Goal: Task Accomplishment & Management: Manage account settings

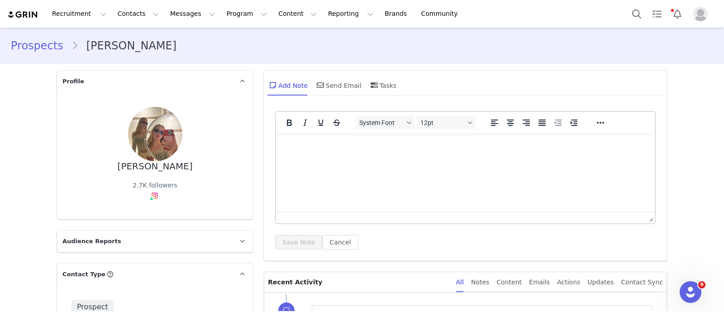
scroll to position [1525, 0]
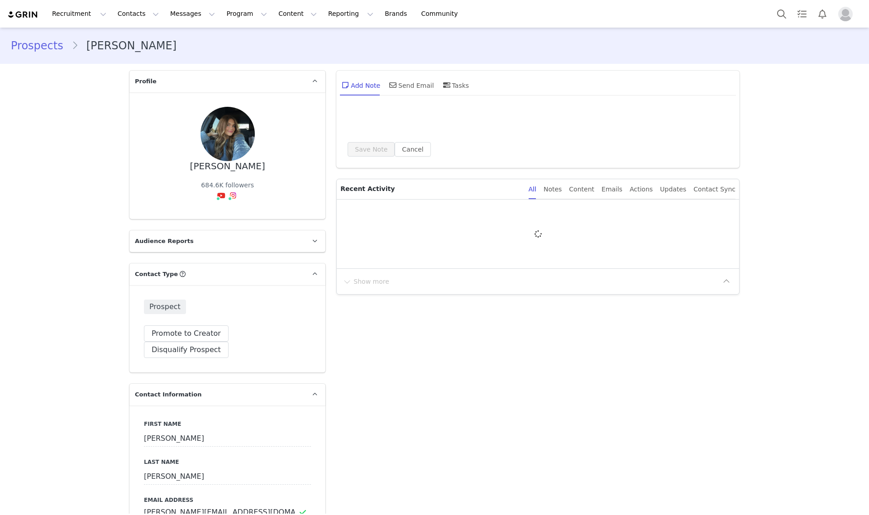
type input "+1 ([GEOGRAPHIC_DATA])"
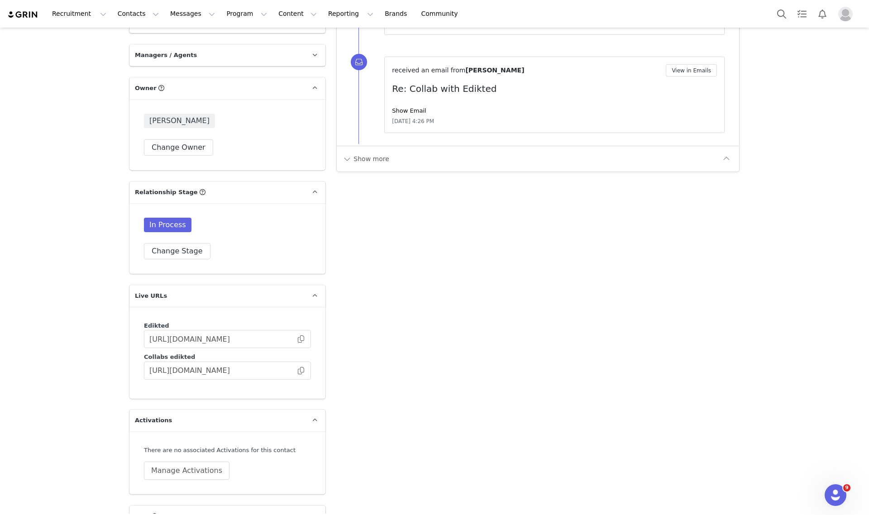
scroll to position [1304, 0]
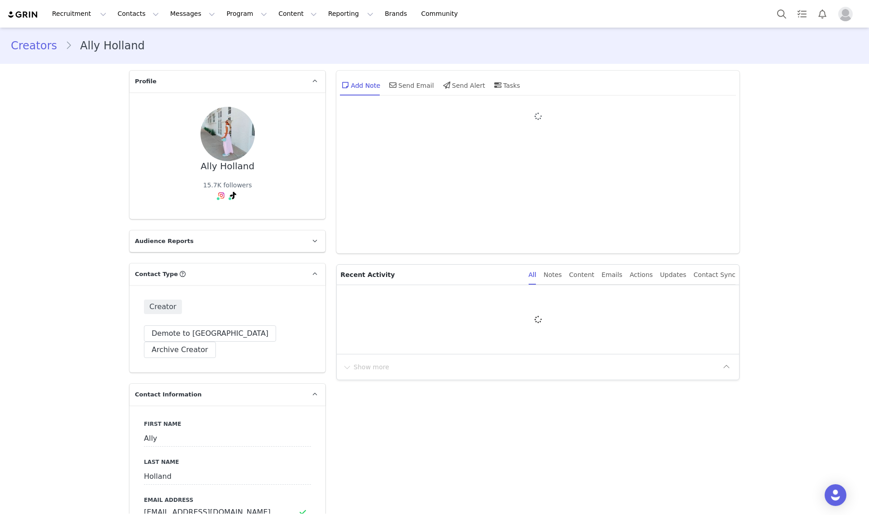
type input "+1 ([GEOGRAPHIC_DATA])"
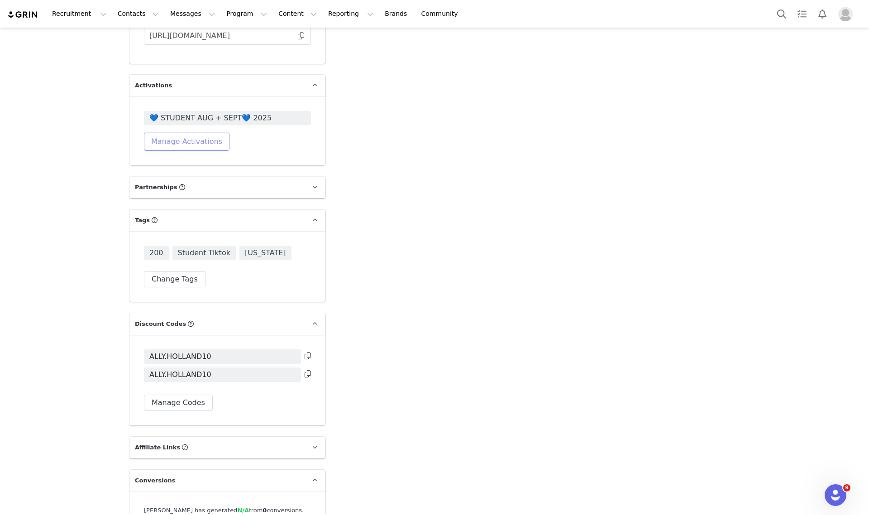
scroll to position [1630, 0]
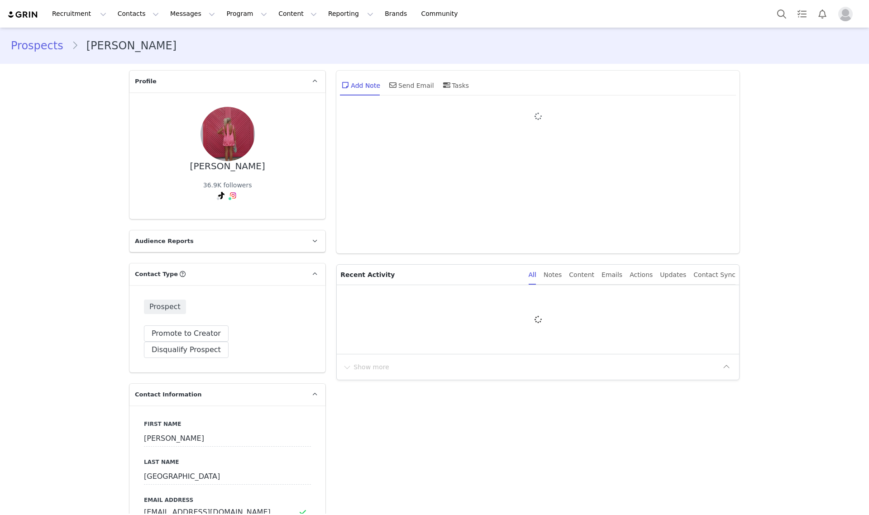
type input "+1 ([GEOGRAPHIC_DATA])"
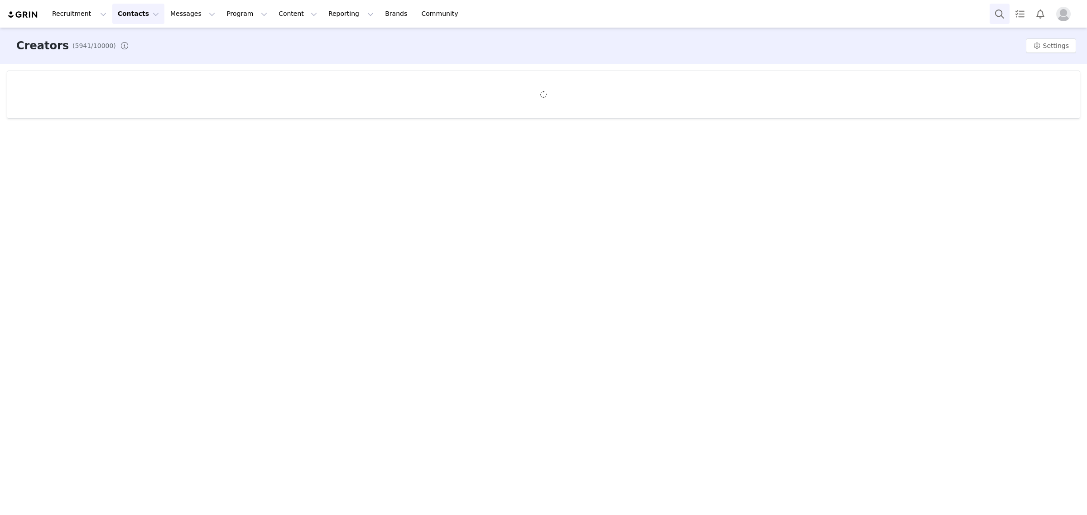
click at [998, 16] on button "Search" at bounding box center [999, 14] width 20 height 20
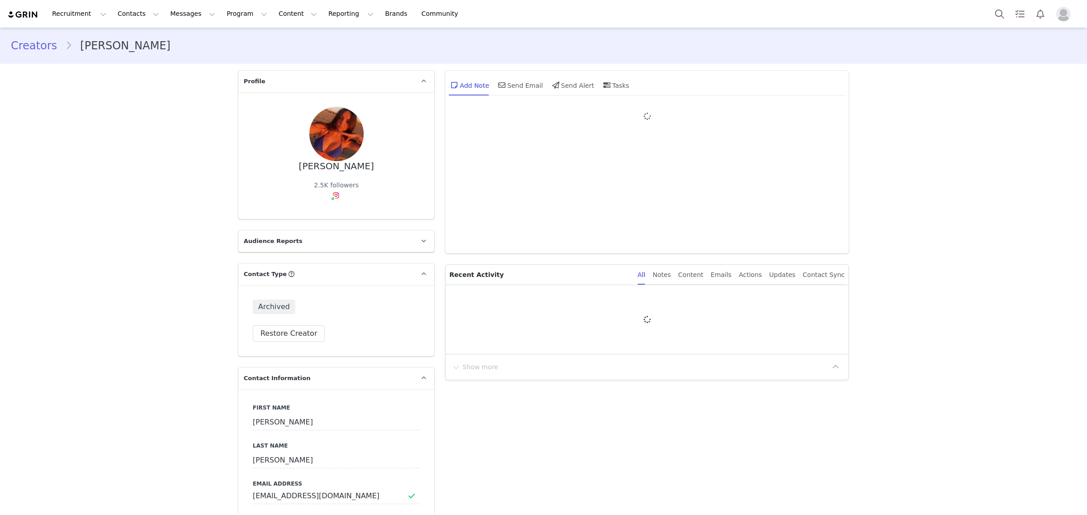
type input "+1 ([GEOGRAPHIC_DATA])"
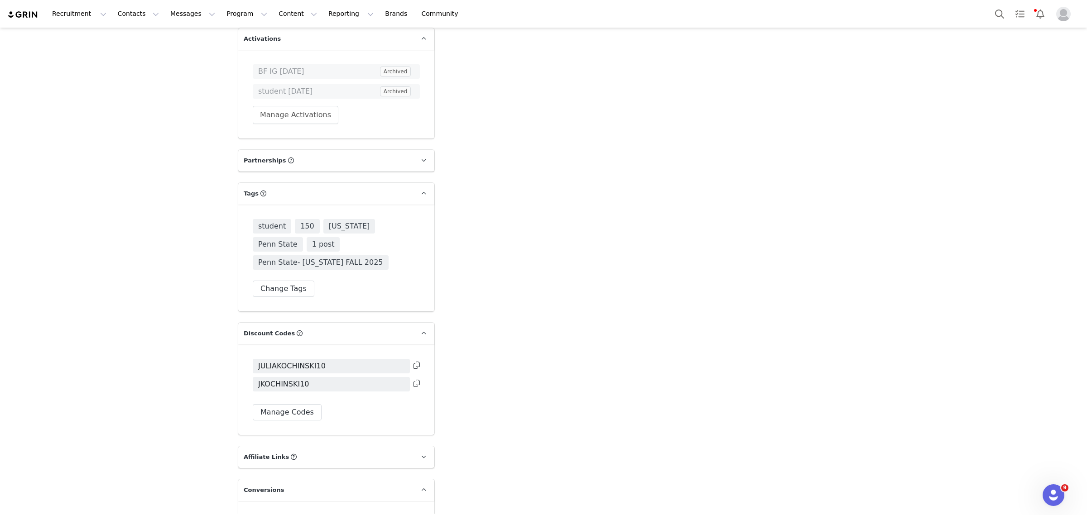
scroll to position [1517, 0]
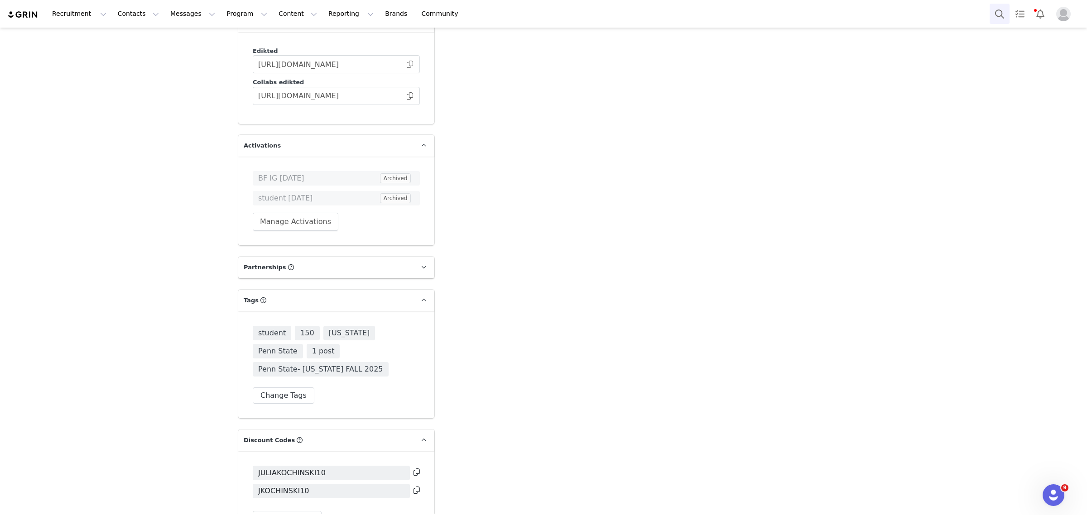
click at [997, 17] on button "Search" at bounding box center [999, 14] width 20 height 20
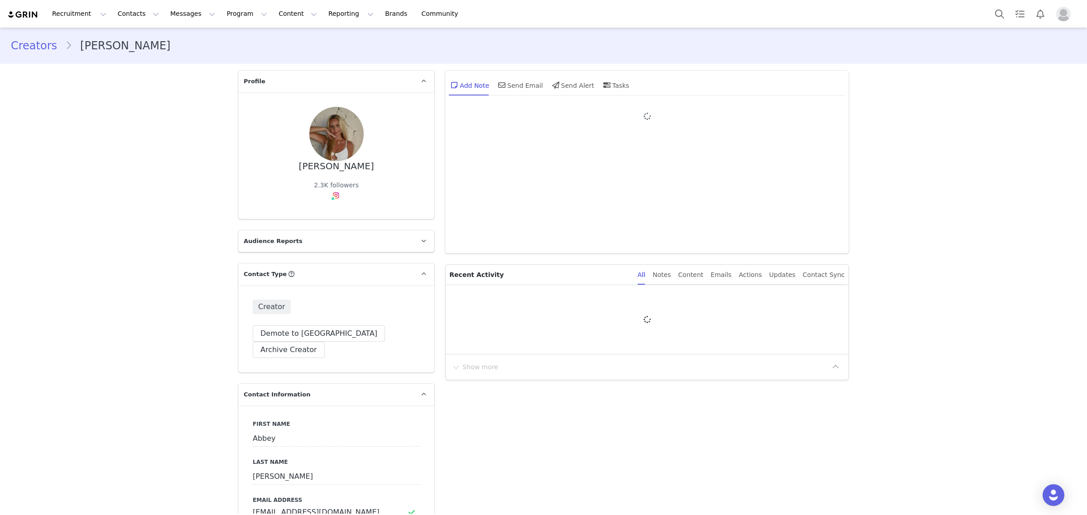
type input "+1 ([GEOGRAPHIC_DATA])"
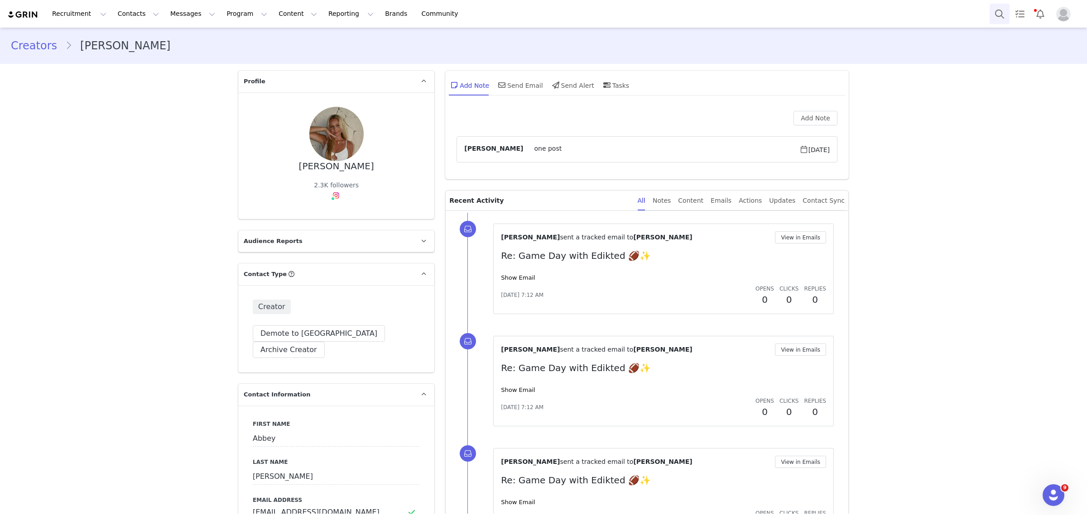
click at [992, 13] on button "Search" at bounding box center [999, 14] width 20 height 20
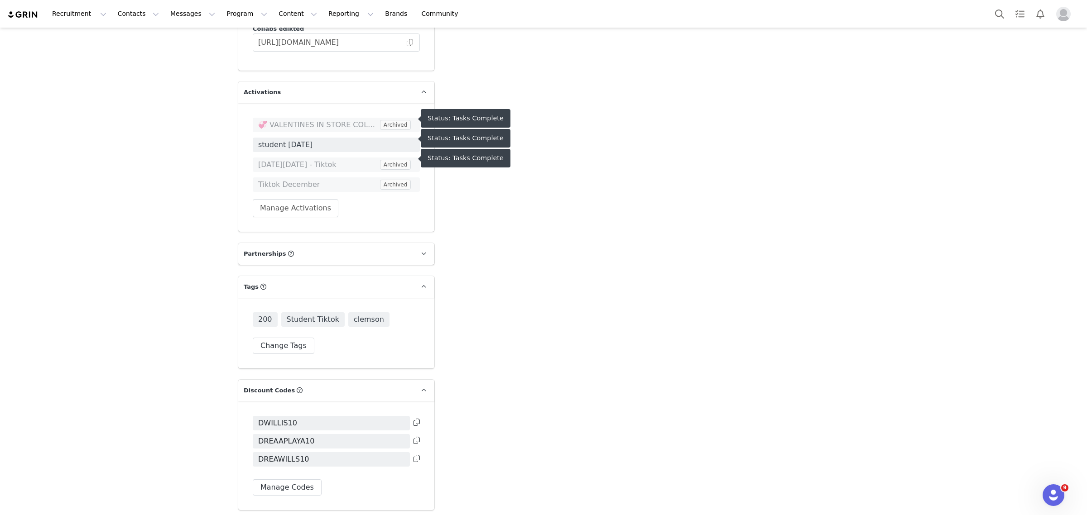
scroll to position [1595, 0]
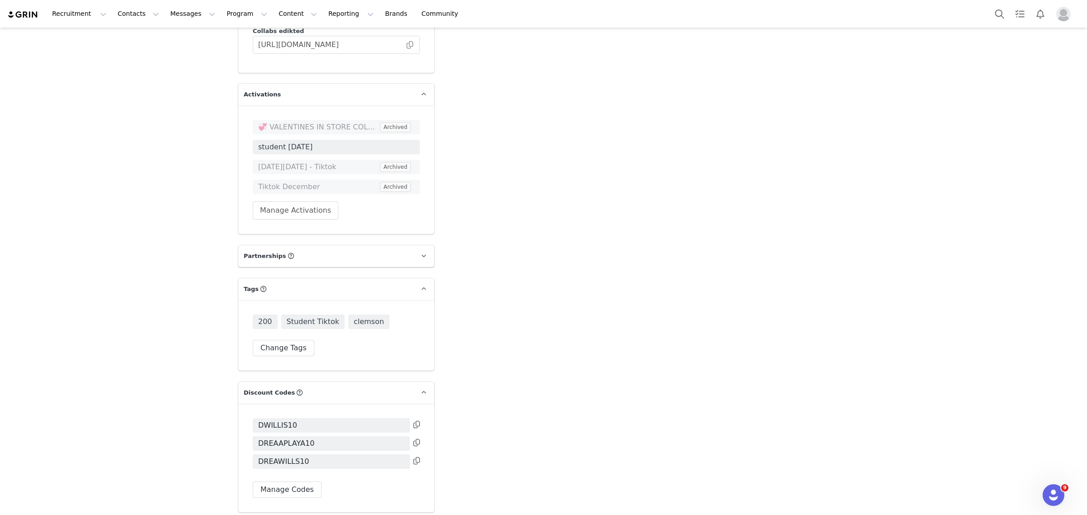
click at [279, 142] on span "student [DATE]" at bounding box center [336, 147] width 156 height 11
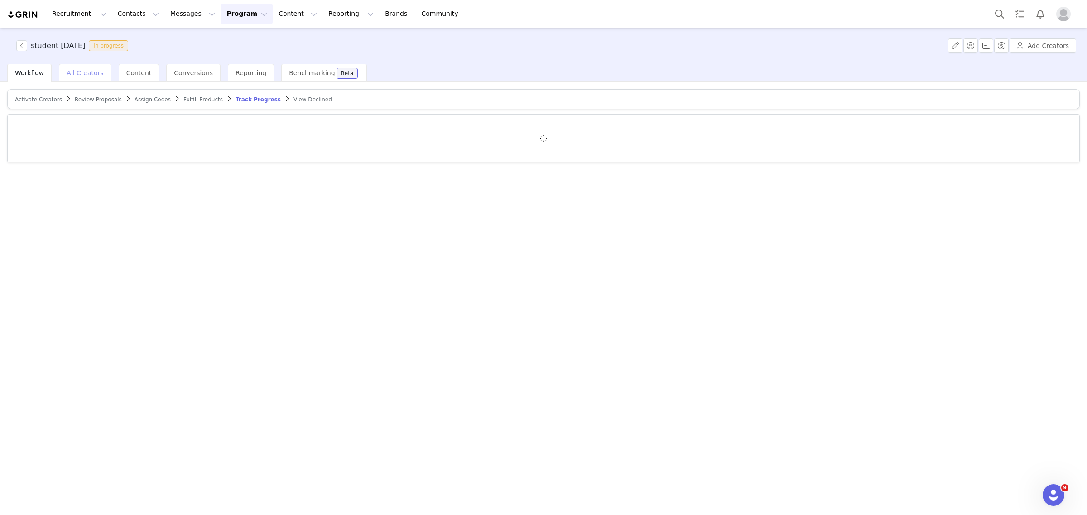
click at [76, 76] on span "All Creators" at bounding box center [85, 72] width 37 height 7
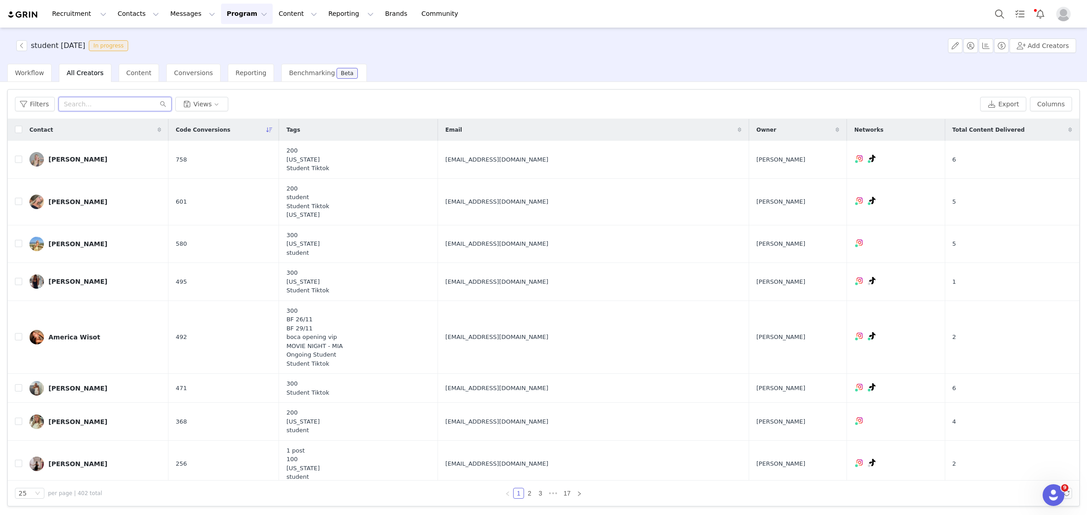
paste input "[EMAIL_ADDRESS][DOMAIN_NAME]"
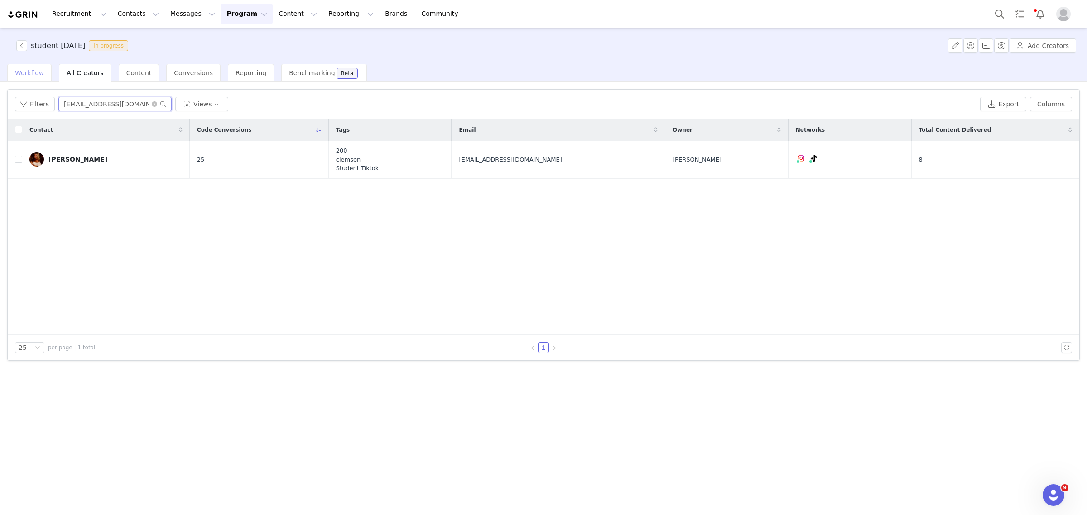
type input "[EMAIL_ADDRESS][DOMAIN_NAME]"
click at [35, 76] on span "Workflow" at bounding box center [29, 72] width 29 height 7
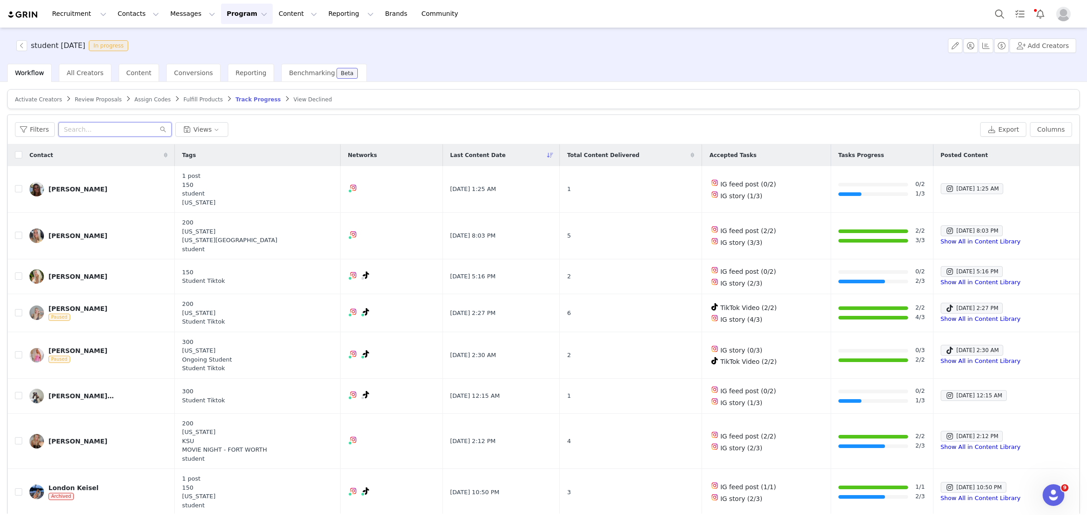
paste input "[EMAIL_ADDRESS][DOMAIN_NAME]"
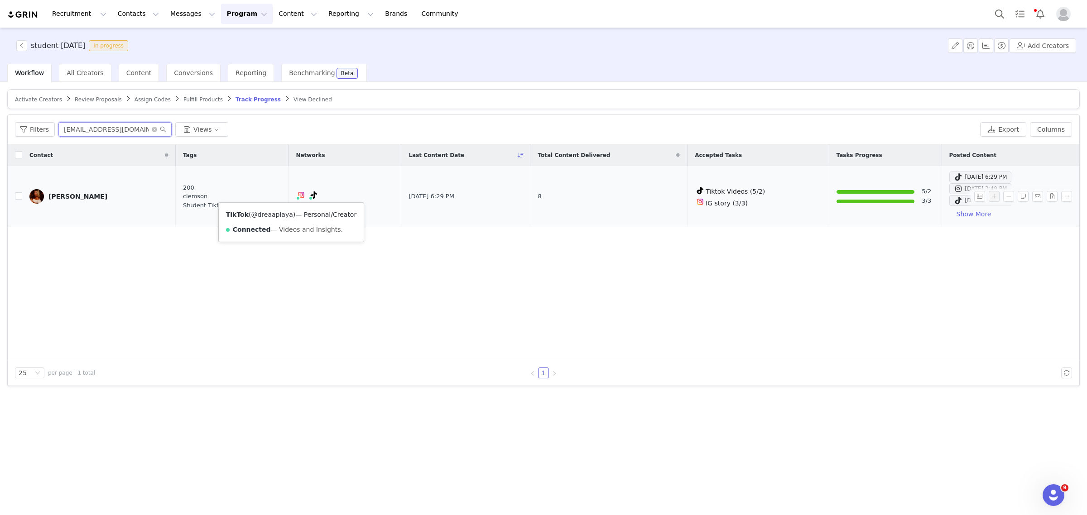
type input "[EMAIL_ADDRESS][DOMAIN_NAME]"
click at [284, 213] on link "@dreaaplaya" at bounding box center [272, 214] width 42 height 7
click at [57, 198] on div "[PERSON_NAME]" at bounding box center [77, 196] width 59 height 7
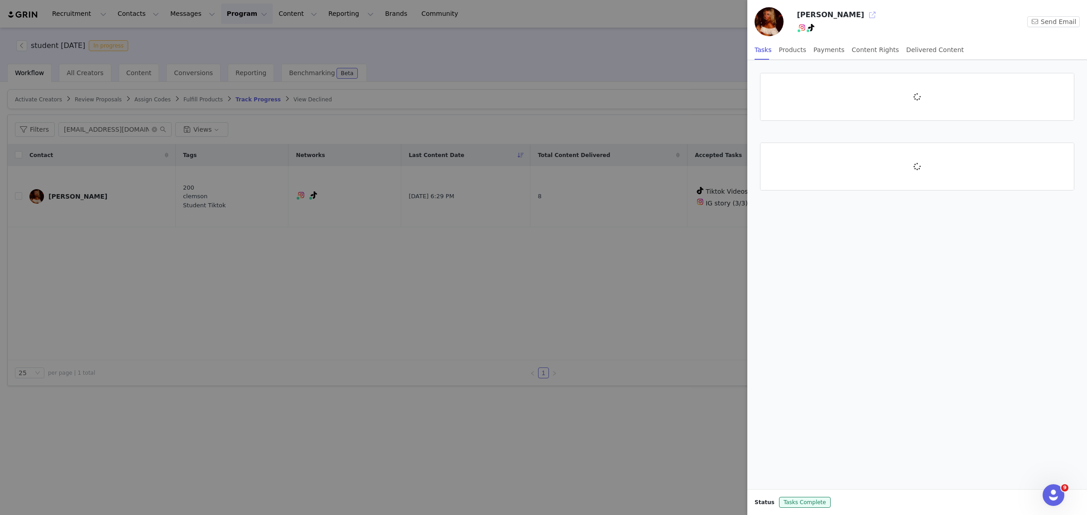
click at [865, 19] on button "button" at bounding box center [872, 15] width 14 height 14
click at [137, 192] on div at bounding box center [543, 257] width 1087 height 515
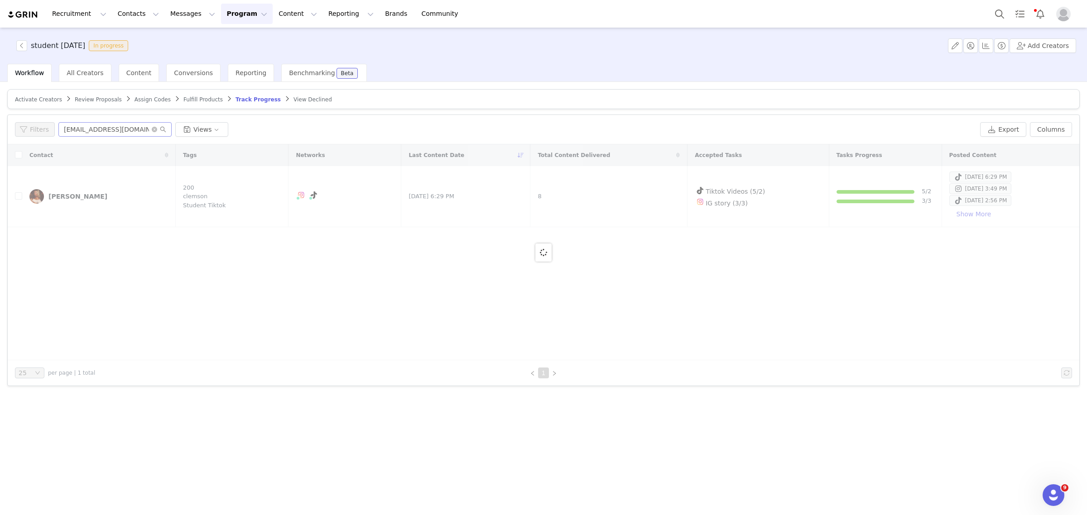
click at [155, 129] on span at bounding box center [159, 129] width 14 height 6
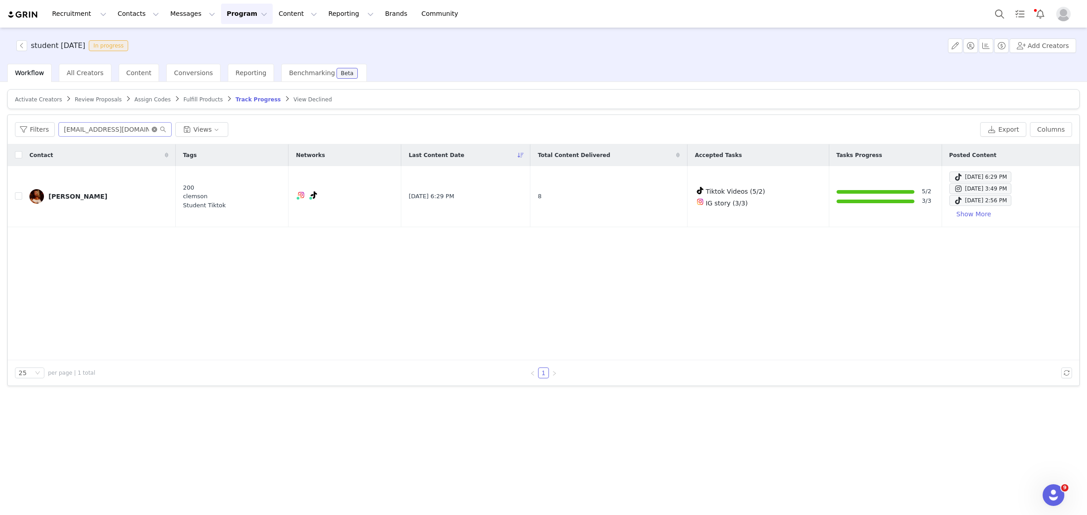
click at [153, 129] on icon "icon: close-circle" at bounding box center [154, 129] width 5 height 5
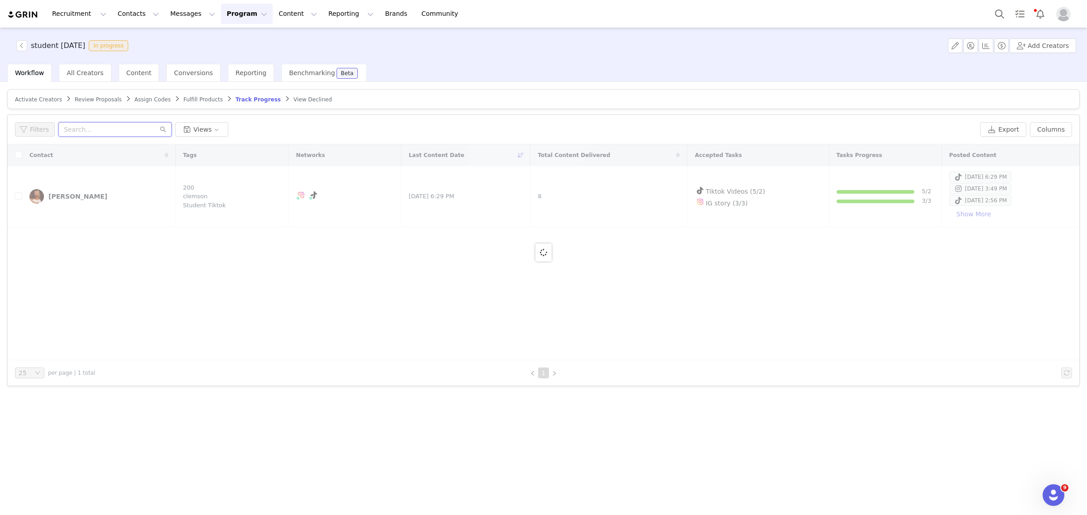
paste input "CAITLYN.GROSS10"
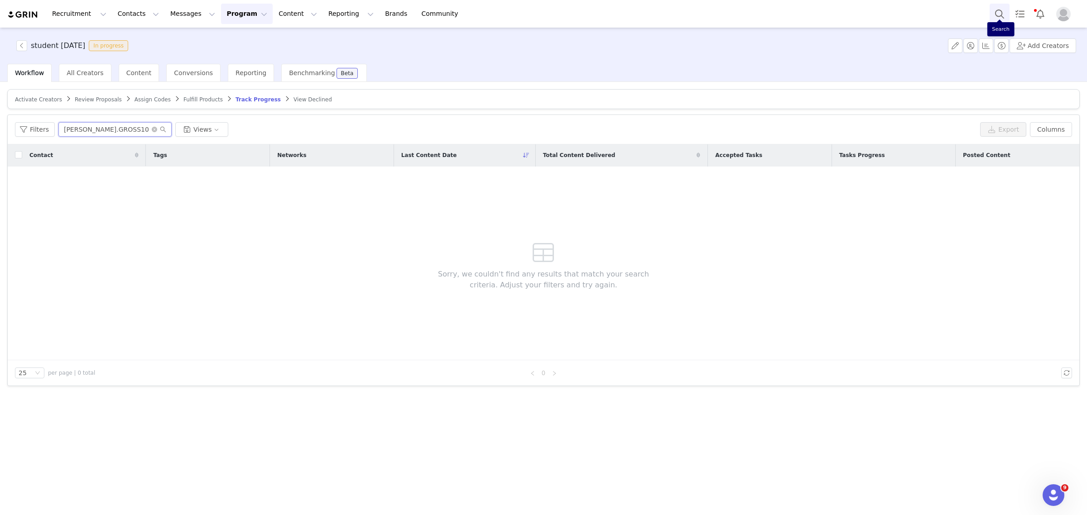
type input "CAITLYN.GROSS10"
click at [995, 11] on button "Search" at bounding box center [999, 14] width 20 height 20
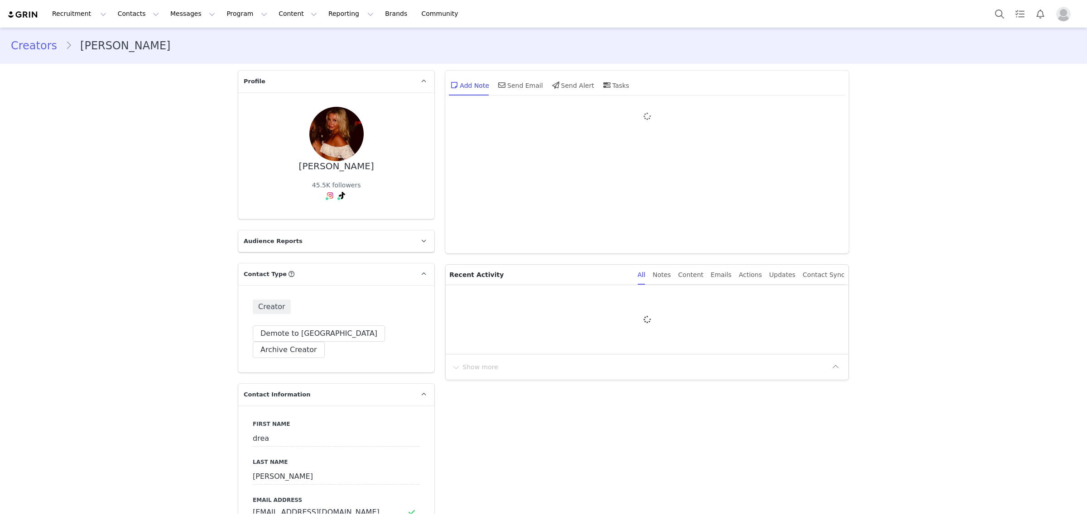
type input "+1 ([GEOGRAPHIC_DATA])"
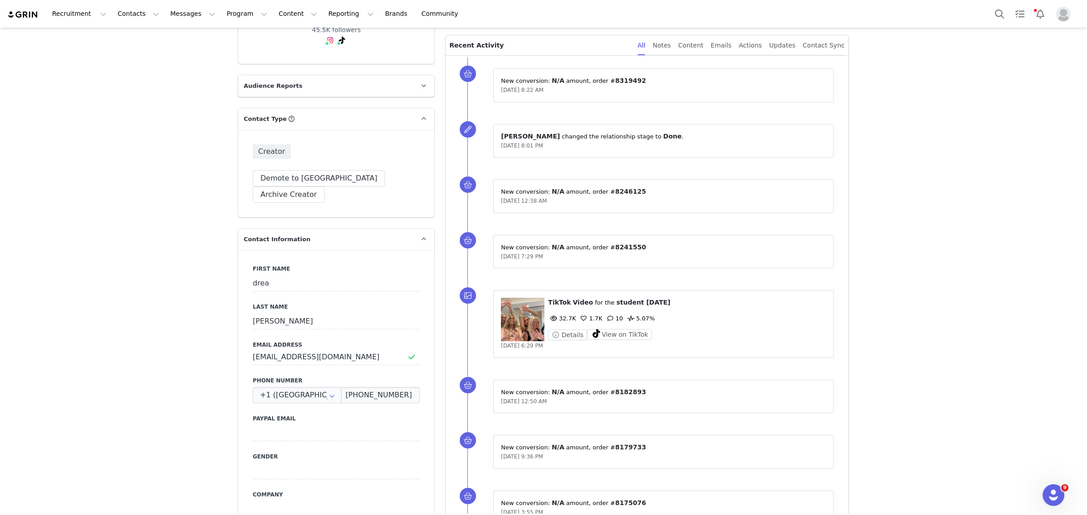
scroll to position [293, 0]
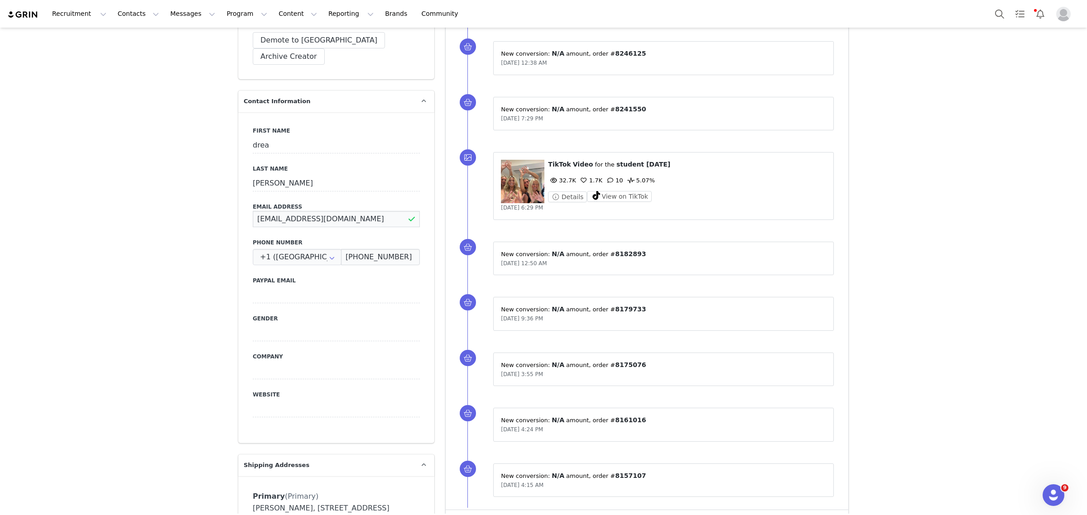
drag, startPoint x: 363, startPoint y: 209, endPoint x: 225, endPoint y: 199, distance: 137.5
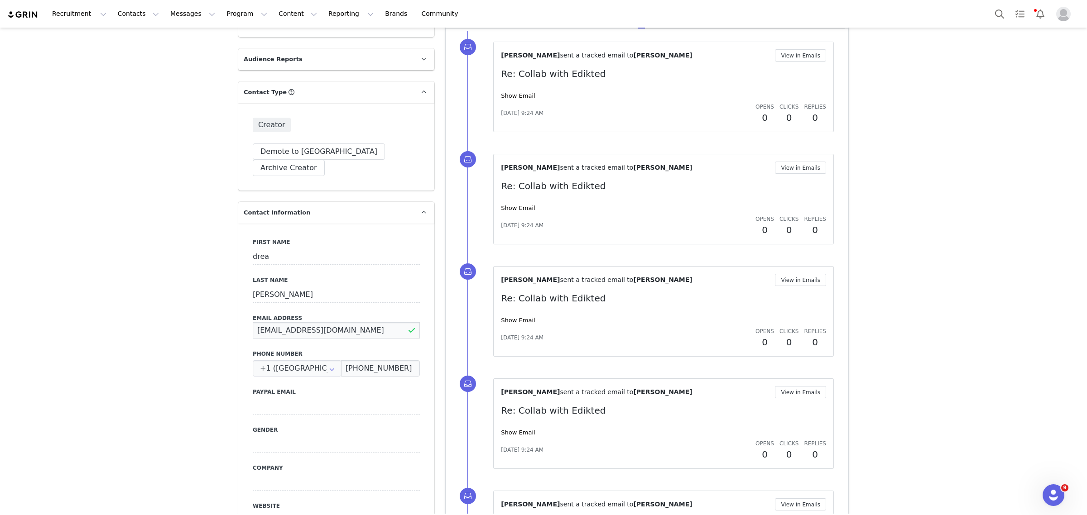
scroll to position [0, 0]
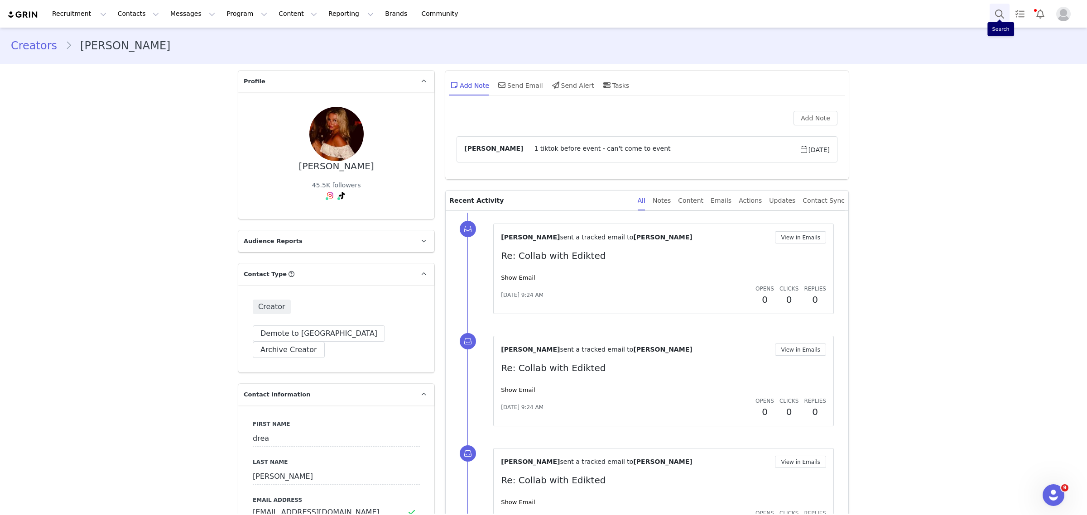
click at [1006, 14] on button "Search" at bounding box center [999, 14] width 20 height 20
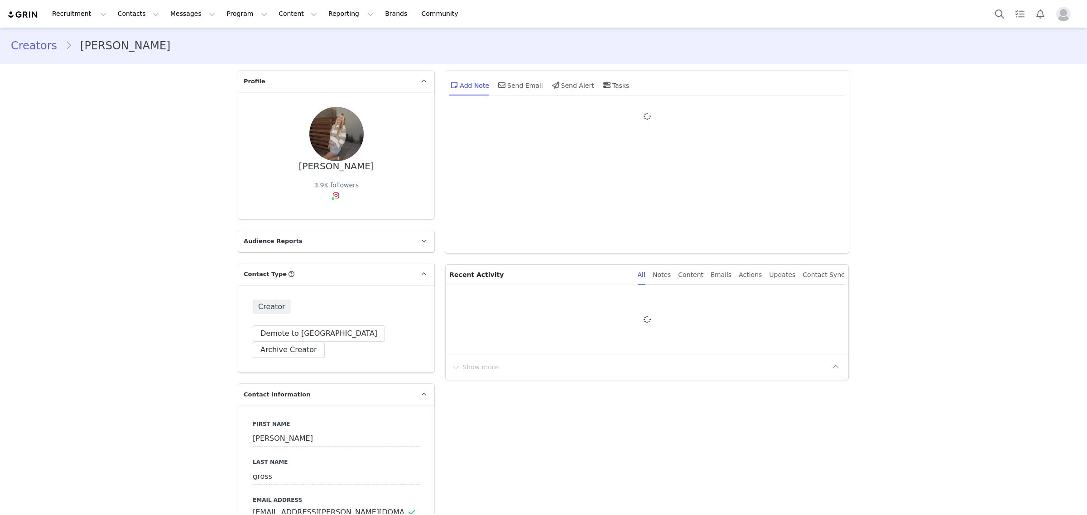
type input "+1 ([GEOGRAPHIC_DATA])"
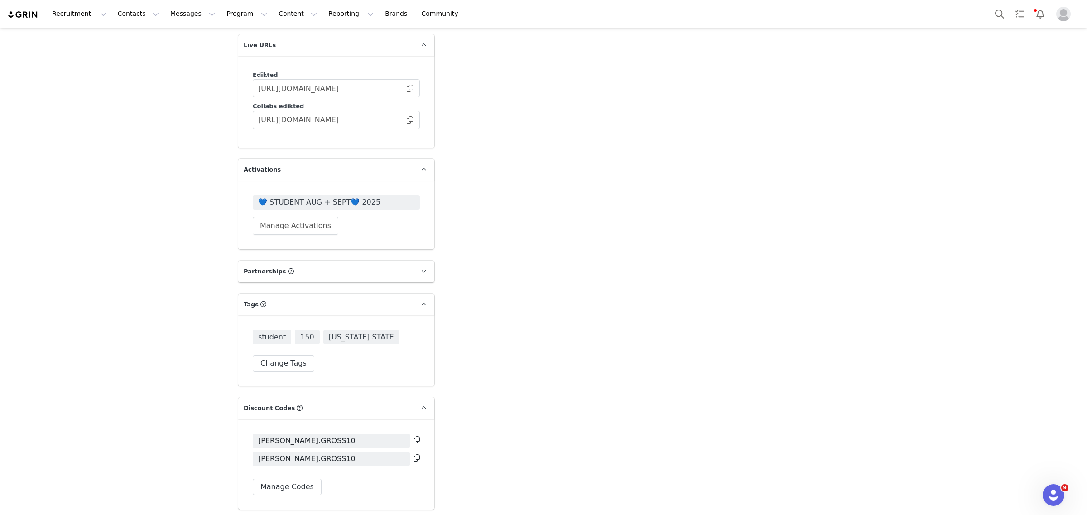
scroll to position [1517, 0]
click at [370, 200] on span "💙 STUDENT AUG + SEPT💙 2025" at bounding box center [336, 205] width 156 height 11
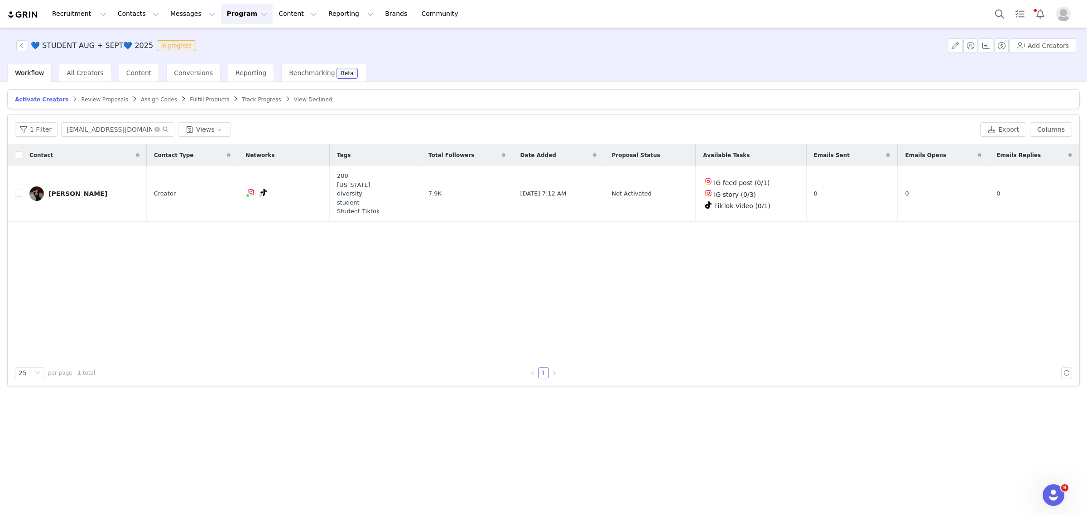
click at [242, 96] on span "Track Progress" at bounding box center [261, 99] width 39 height 6
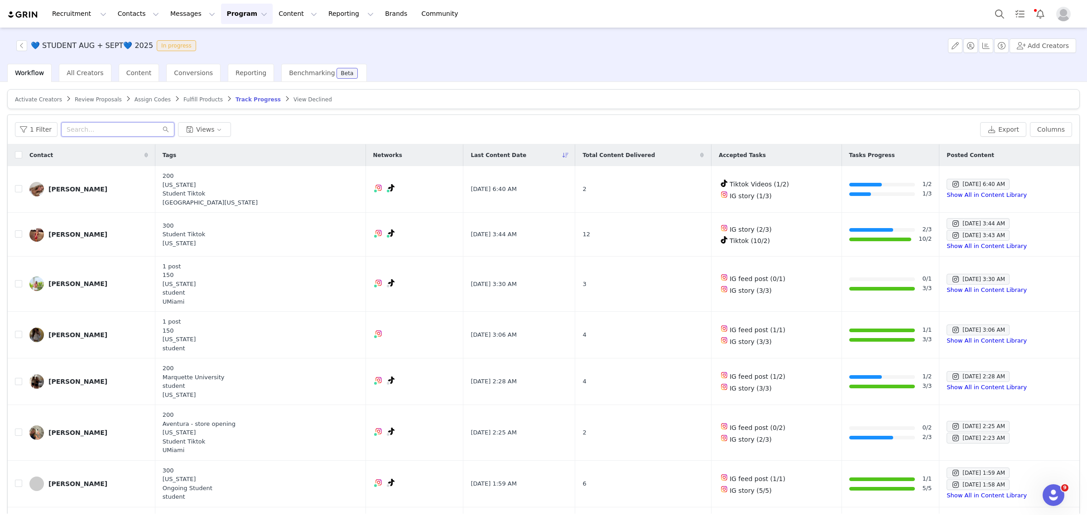
paste input "CAITLYN.GROSS10"
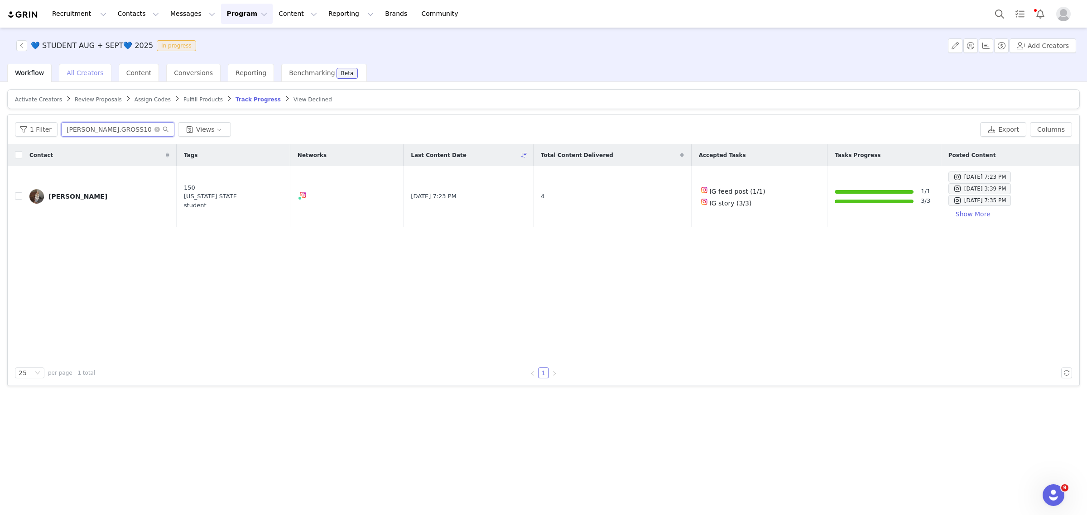
type input "CAITLYN.GROSS10"
click at [77, 74] on span "All Creators" at bounding box center [85, 72] width 37 height 7
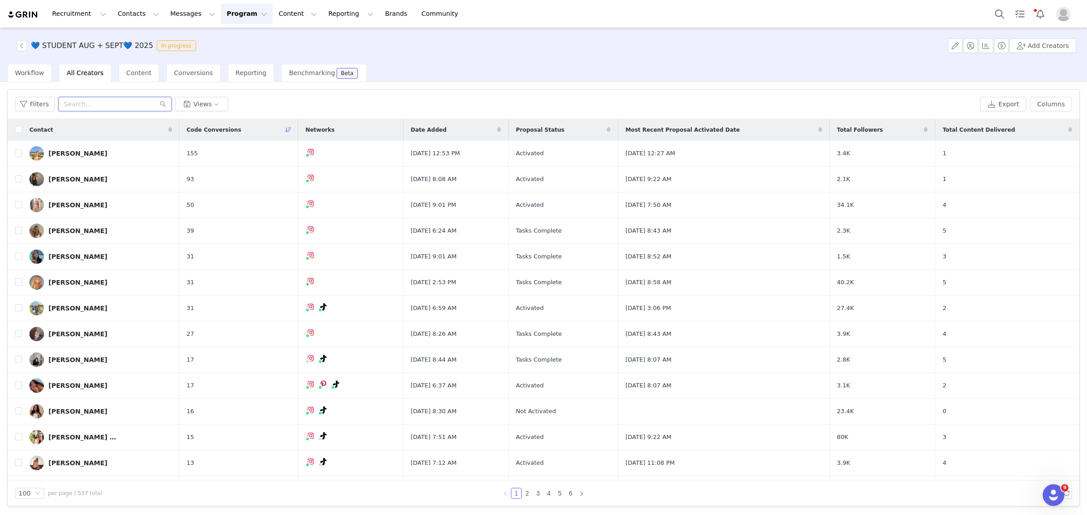
paste input "CAITLYN.GROSS10"
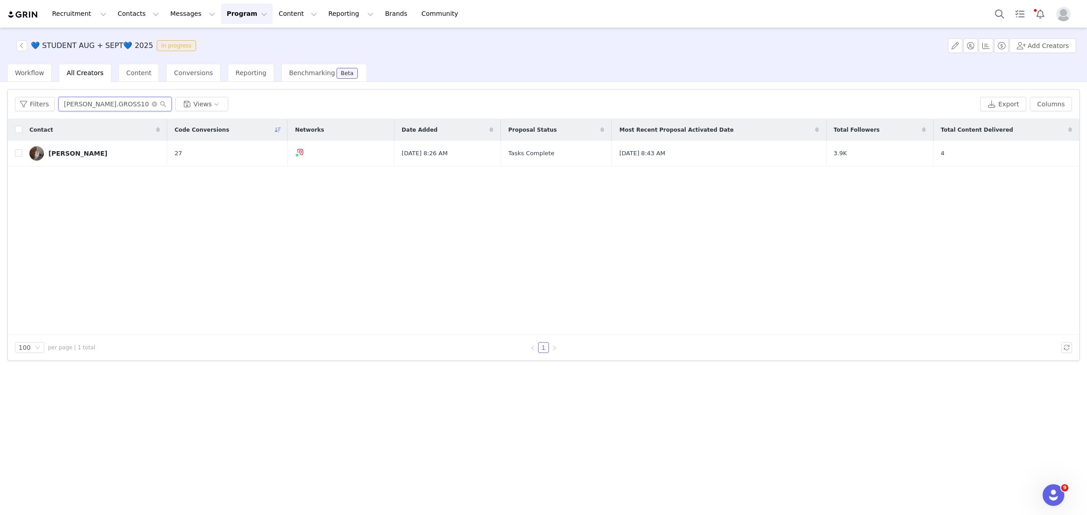
type input "CAITLYN.GROSS10"
click at [153, 102] on icon "icon: close-circle" at bounding box center [154, 103] width 5 height 5
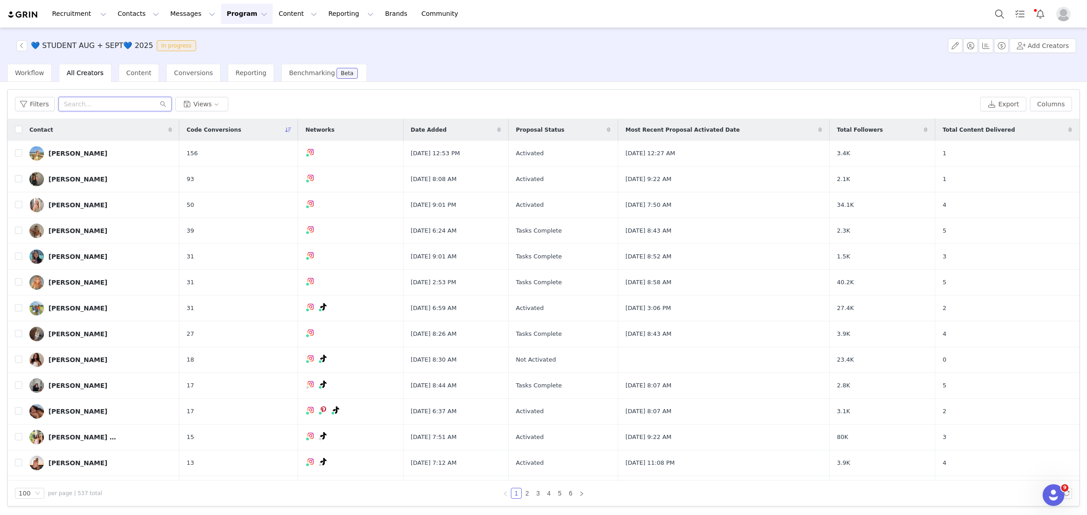
paste input "nikipapageorge@icloud.com"
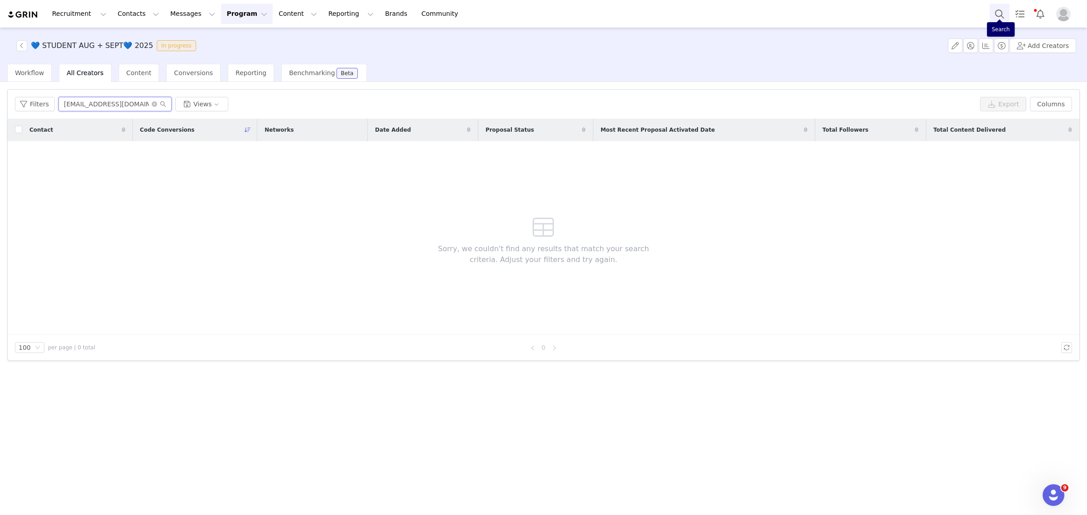
type input "nikipapageorge@icloud.com"
click at [1005, 12] on button "Search" at bounding box center [999, 14] width 20 height 20
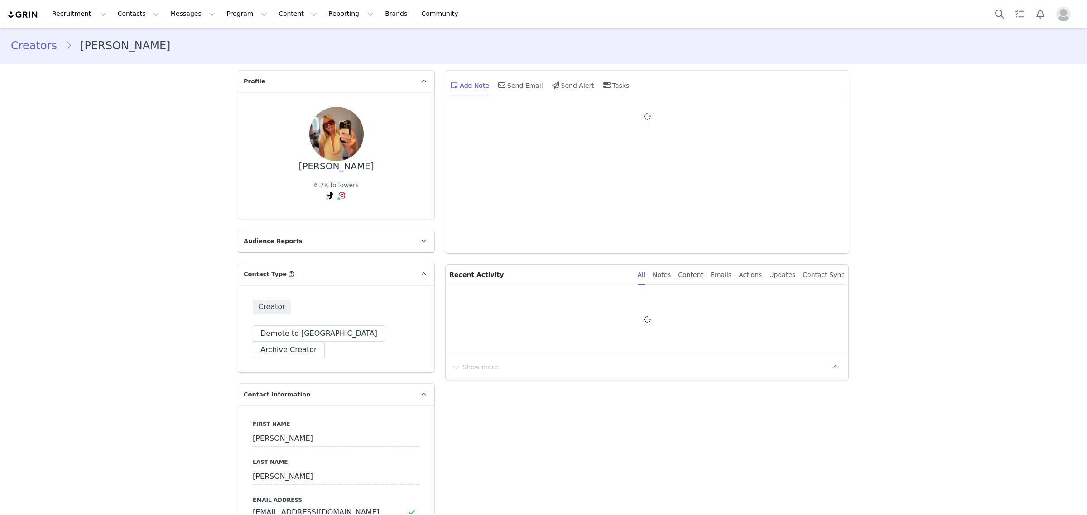
type input "+1 ([GEOGRAPHIC_DATA])"
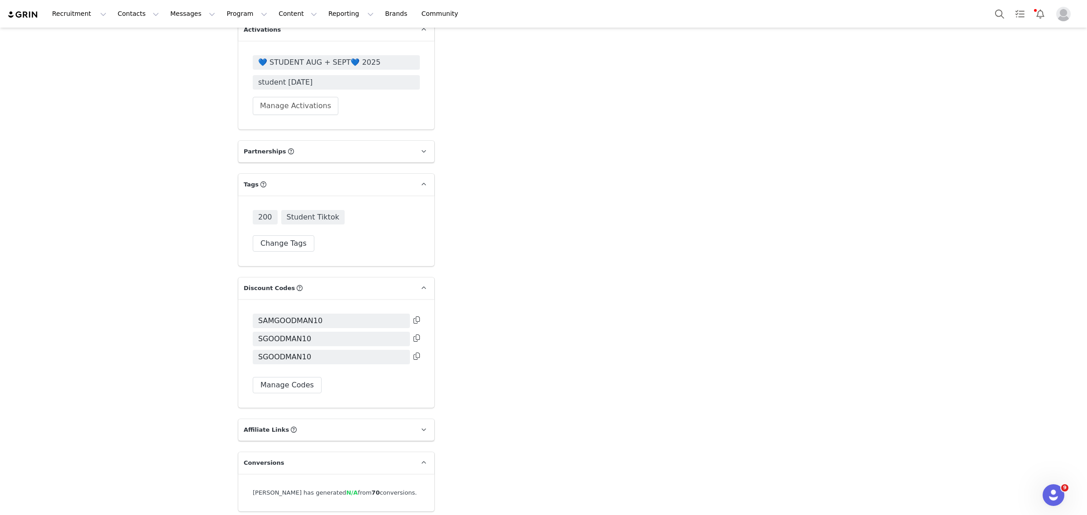
scroll to position [1668, 0]
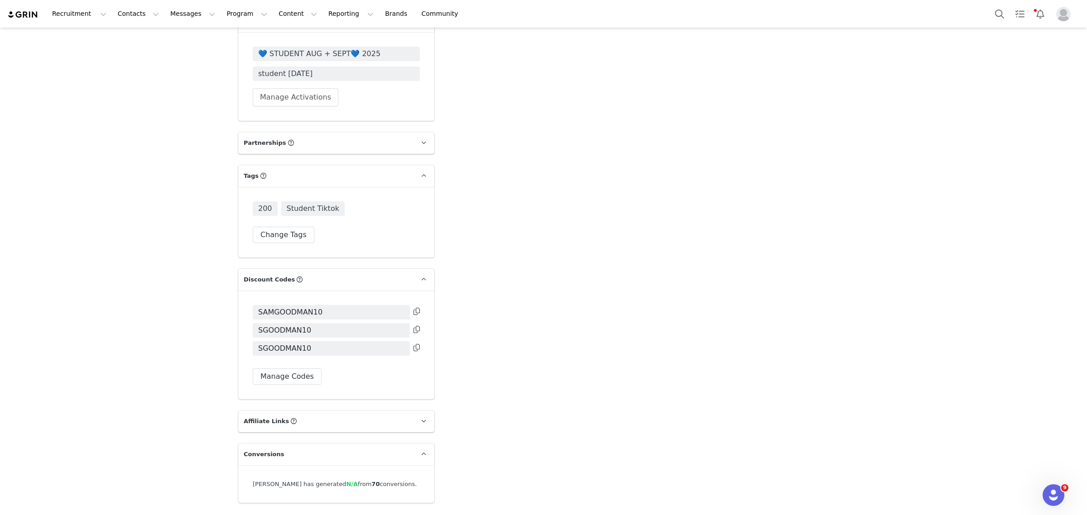
click at [413, 326] on icon at bounding box center [416, 329] width 6 height 7
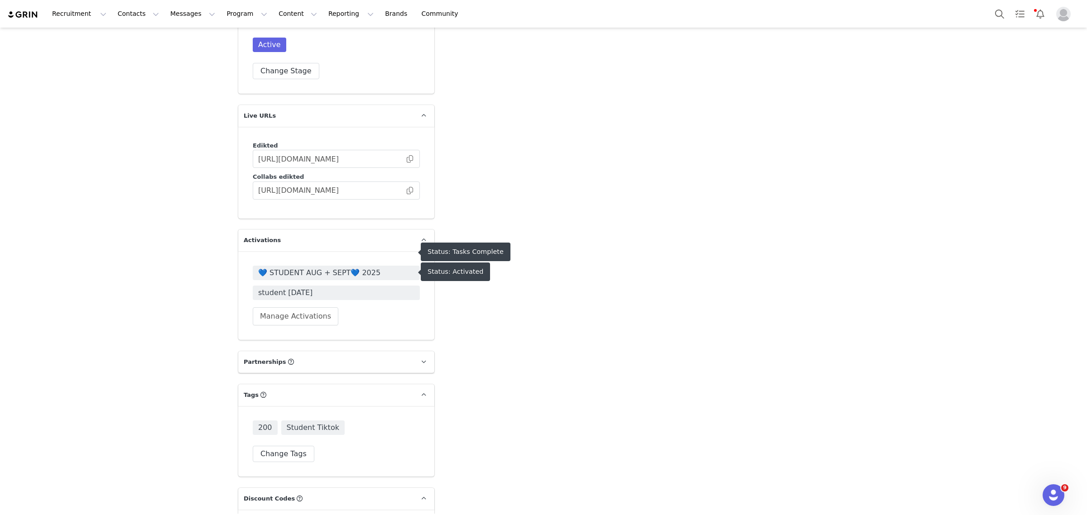
scroll to position [1442, 0]
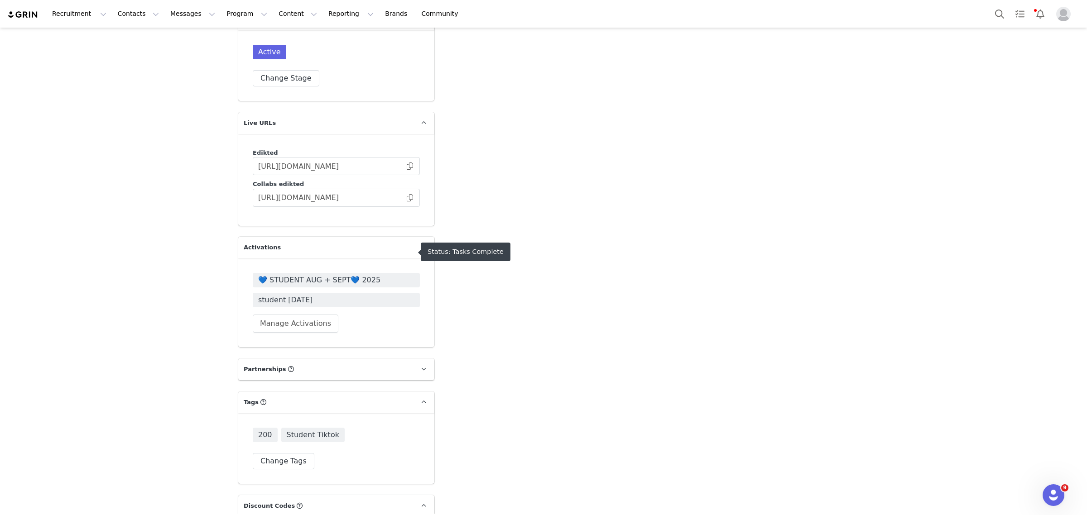
click at [306, 275] on span "💙 STUDENT AUG + SEPT💙 2025" at bounding box center [336, 280] width 156 height 11
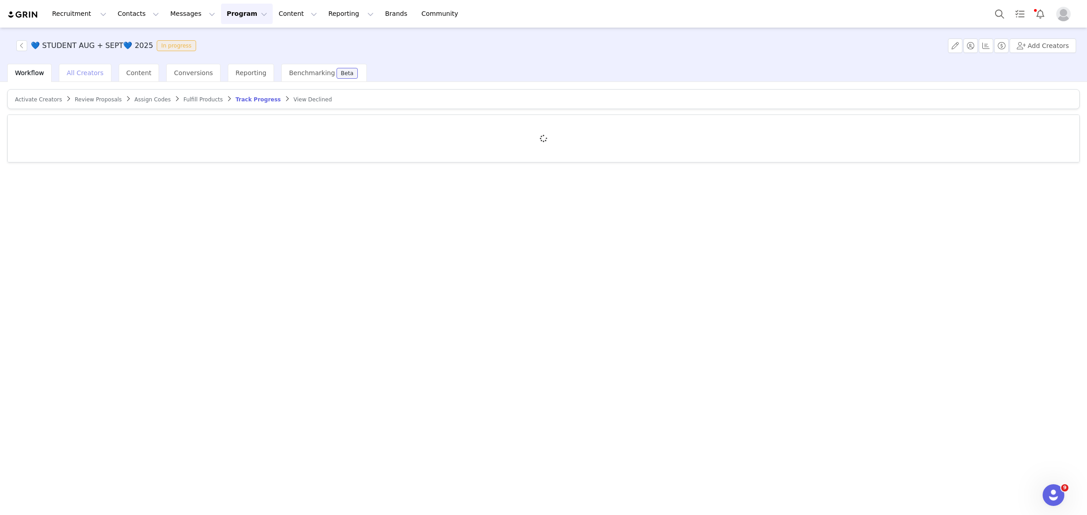
click at [84, 75] on span "All Creators" at bounding box center [85, 72] width 37 height 7
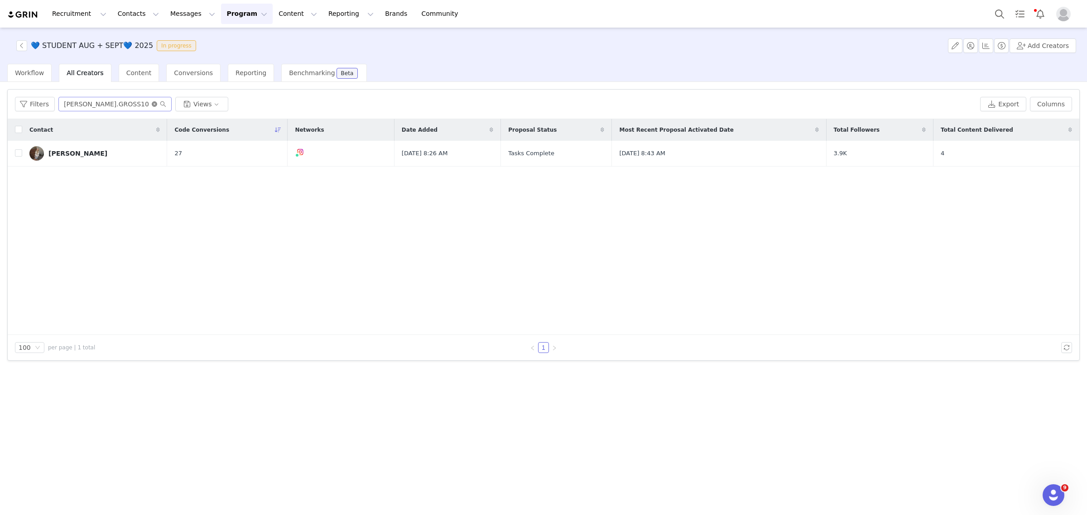
click at [152, 104] on icon "icon: close-circle" at bounding box center [154, 103] width 5 height 5
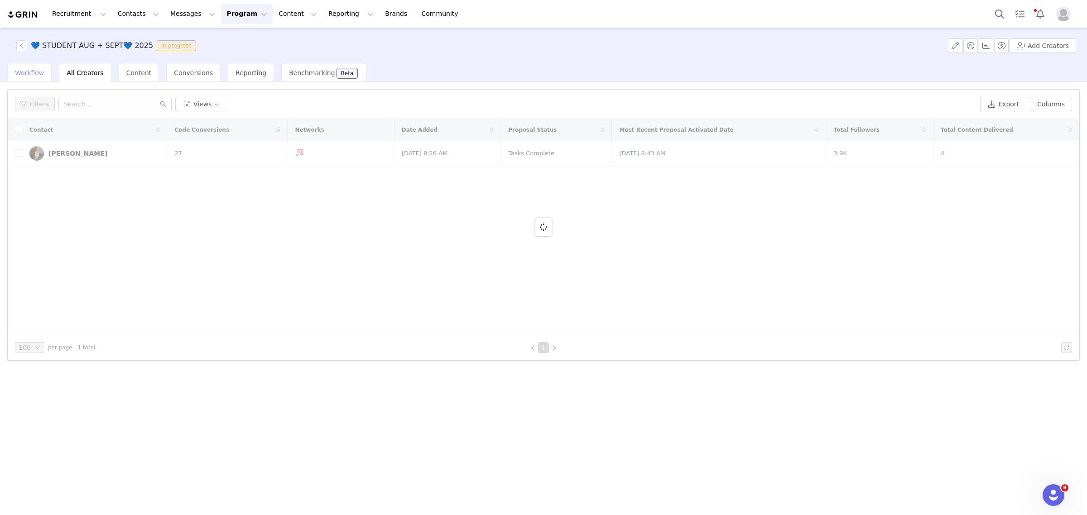
drag, startPoint x: 119, startPoint y: 105, endPoint x: 21, endPoint y: 75, distance: 101.7
click at [20, 75] on span "Workflow" at bounding box center [29, 72] width 29 height 7
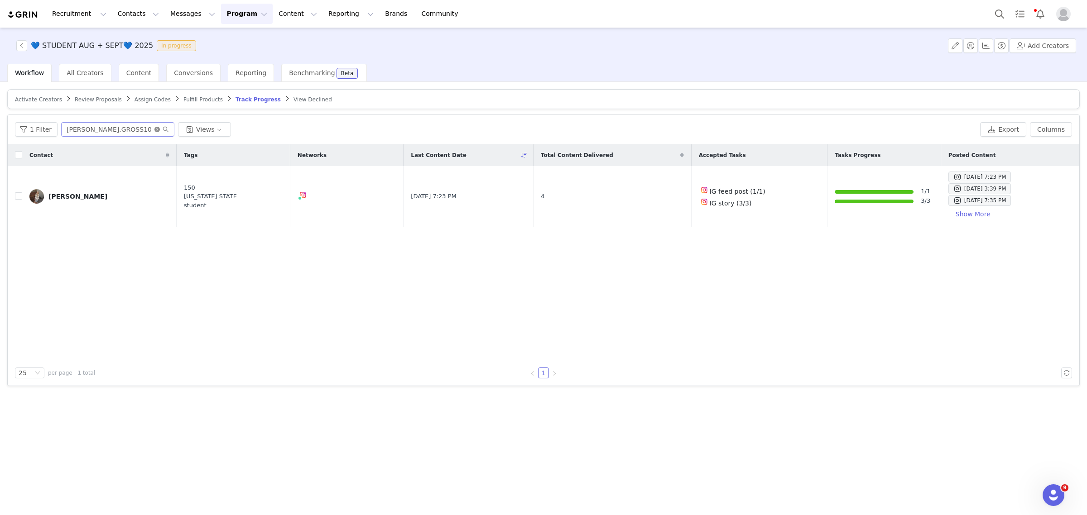
click at [155, 130] on icon "icon: close-circle" at bounding box center [156, 129] width 5 height 5
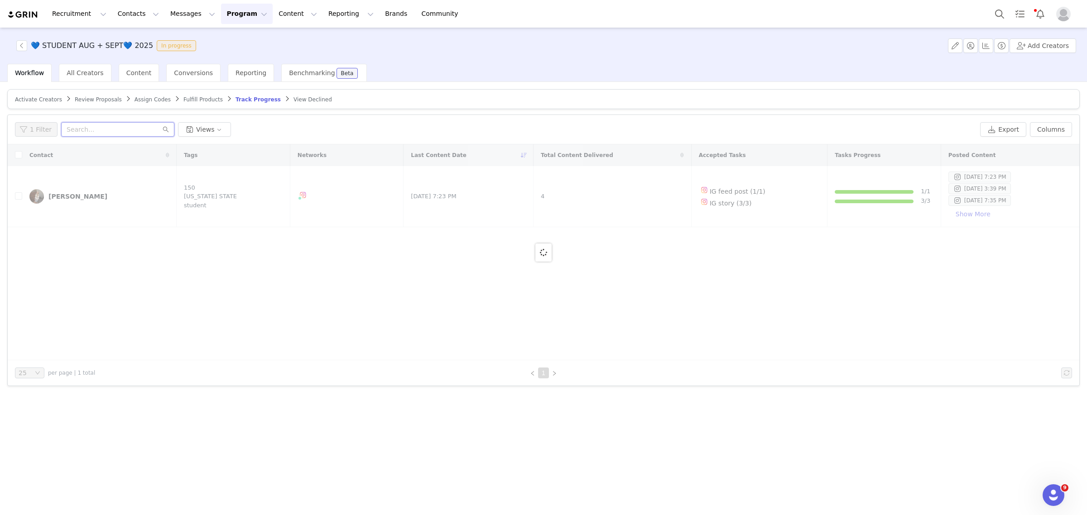
paste input "SGOODMAN10"
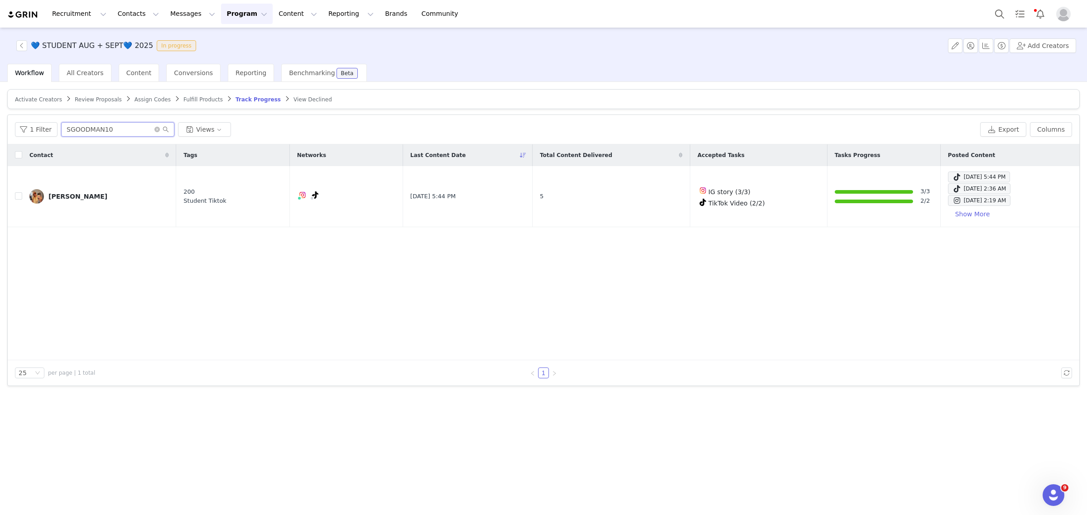
type input "SGOODMAN10"
click at [997, 10] on button "Search" at bounding box center [999, 14] width 20 height 20
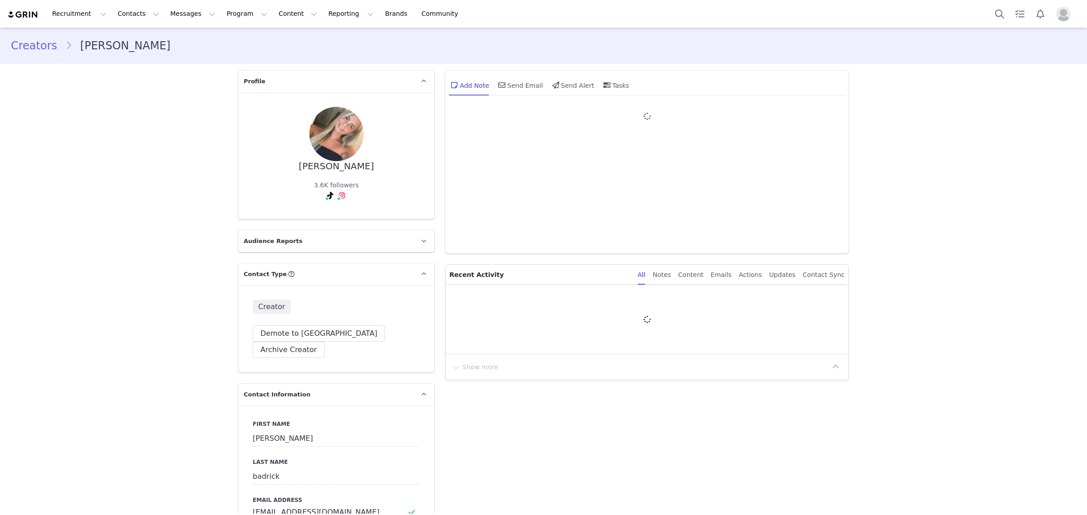
type input "+1 ([GEOGRAPHIC_DATA])"
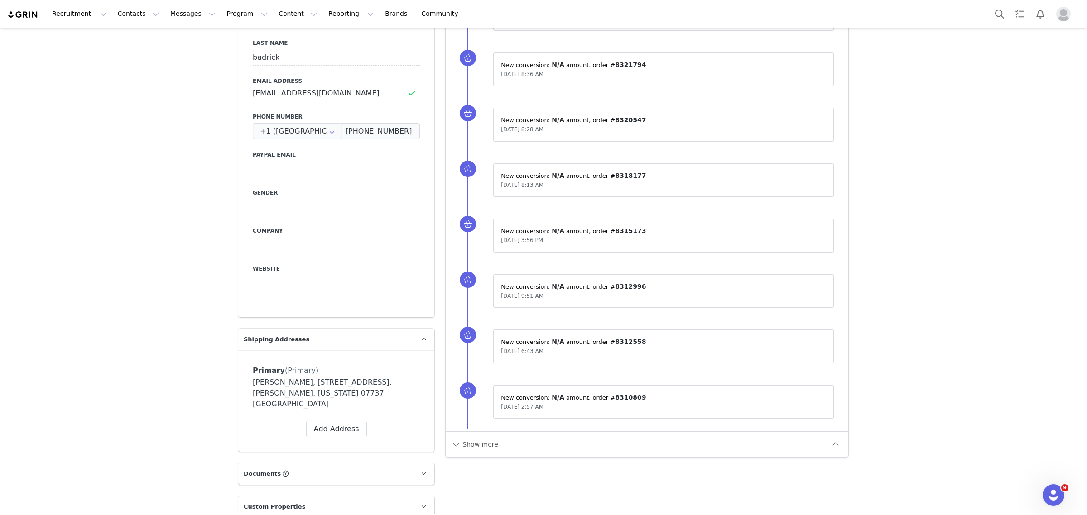
scroll to position [403, 0]
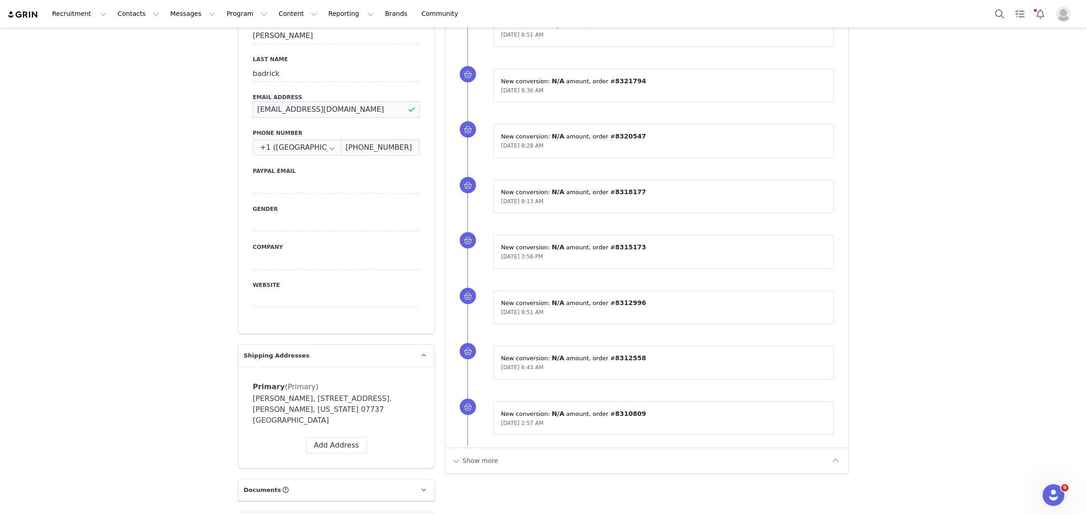
drag, startPoint x: 370, startPoint y: 93, endPoint x: 265, endPoint y: 98, distance: 105.6
click at [268, 101] on input "ovbadrick@gmail.com" at bounding box center [336, 109] width 167 height 16
click at [342, 101] on input "ovbadrick@gmail.com" at bounding box center [336, 109] width 167 height 16
click at [343, 101] on input "ovbadrick@gmail.com" at bounding box center [336, 109] width 167 height 16
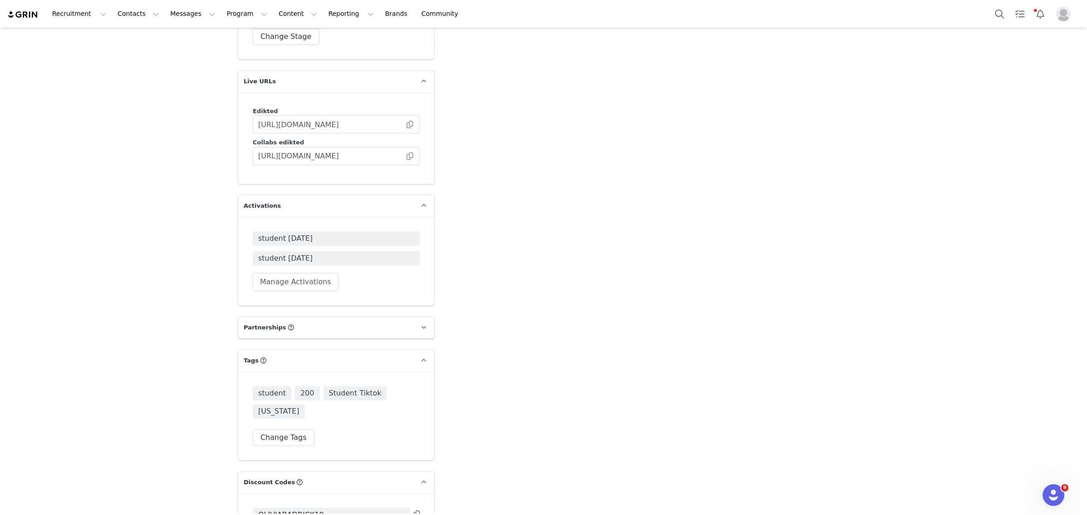
scroll to position [1478, 0]
click at [996, 8] on button "Search" at bounding box center [999, 14] width 20 height 20
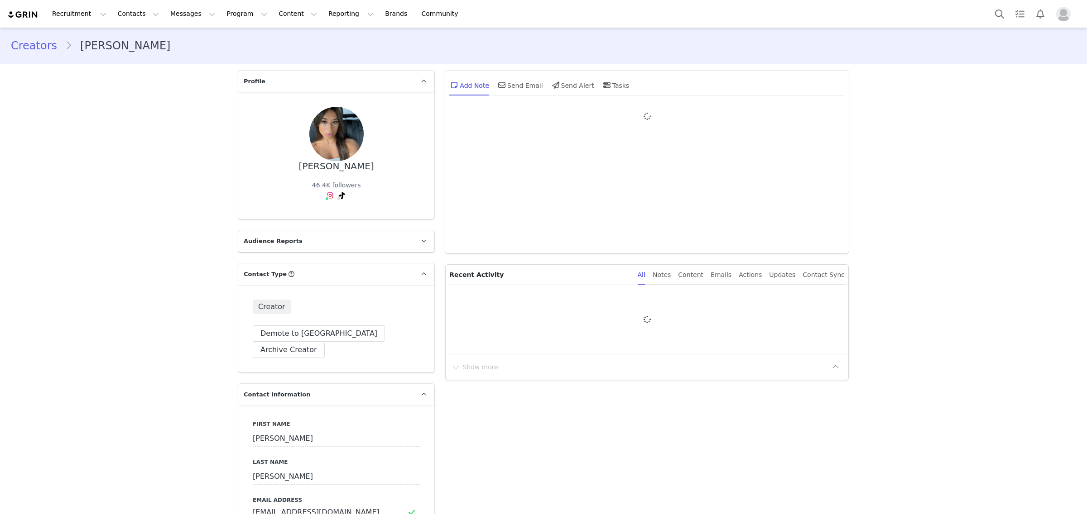
type input "+1 ([GEOGRAPHIC_DATA])"
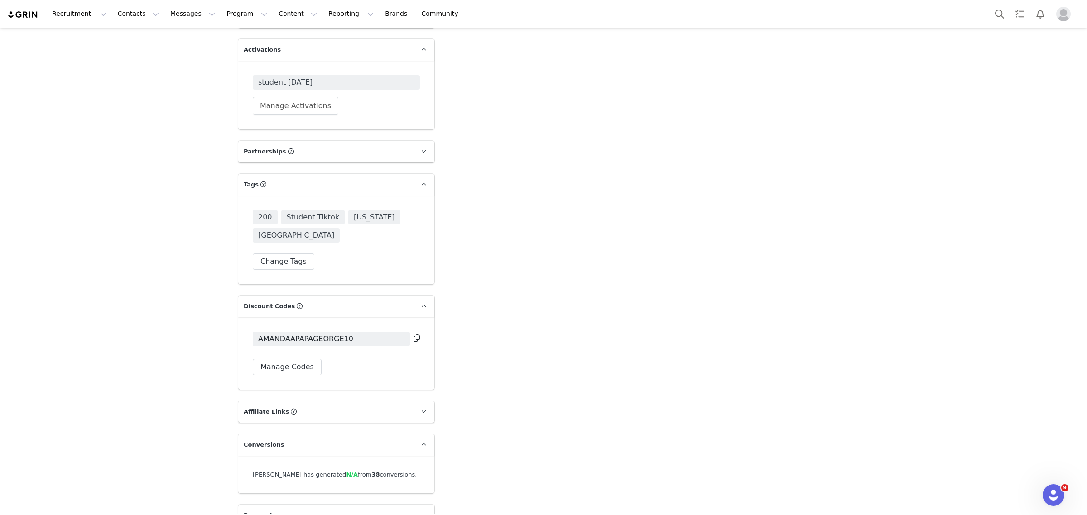
scroll to position [1630, 0]
click at [413, 333] on icon at bounding box center [416, 336] width 6 height 7
click at [377, 74] on span "student [DATE]" at bounding box center [336, 81] width 167 height 14
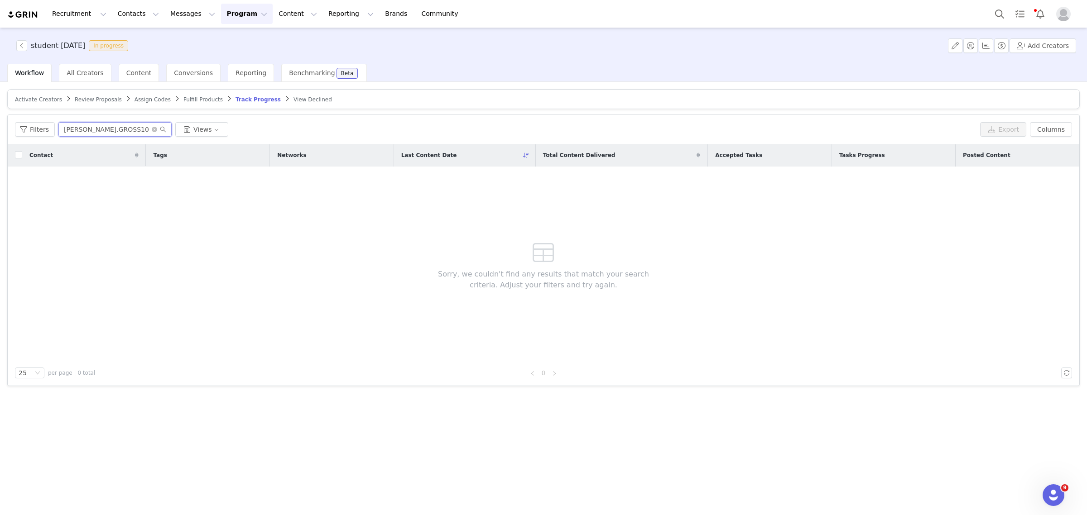
click at [148, 129] on input "CAITLYN.GROSS10" at bounding box center [114, 129] width 113 height 14
click at [152, 130] on icon "icon: close-circle" at bounding box center [154, 129] width 5 height 5
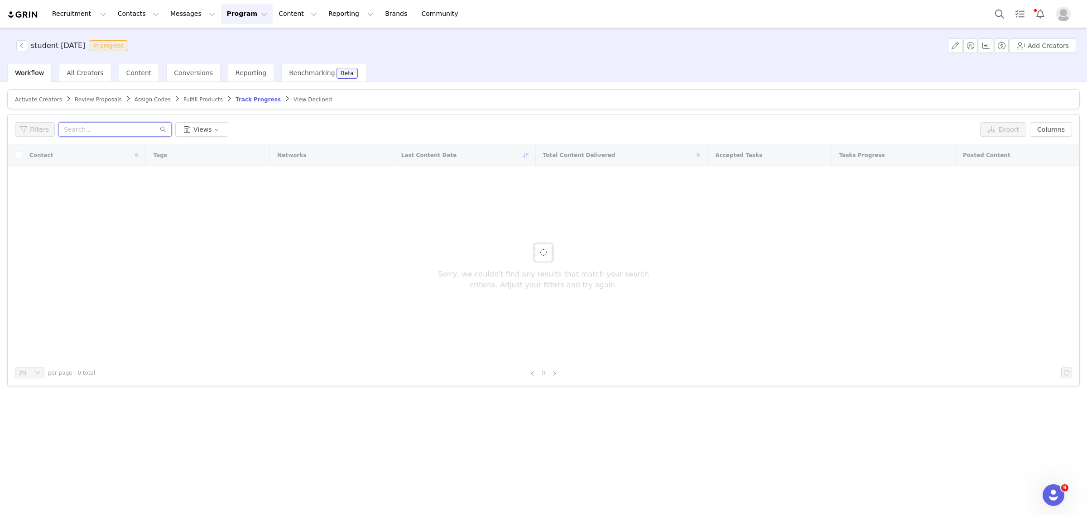
paste input "AMANDAAPAPAGEORGE10"
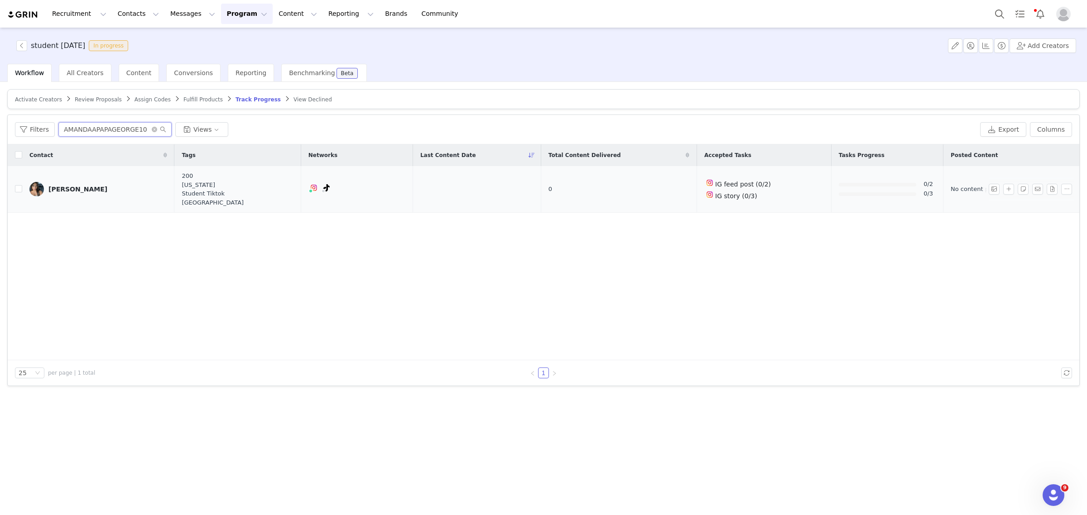
type input "AMANDAAPAPAGEORGE10"
click at [92, 189] on div "Amanda Papageorge" at bounding box center [77, 189] width 59 height 7
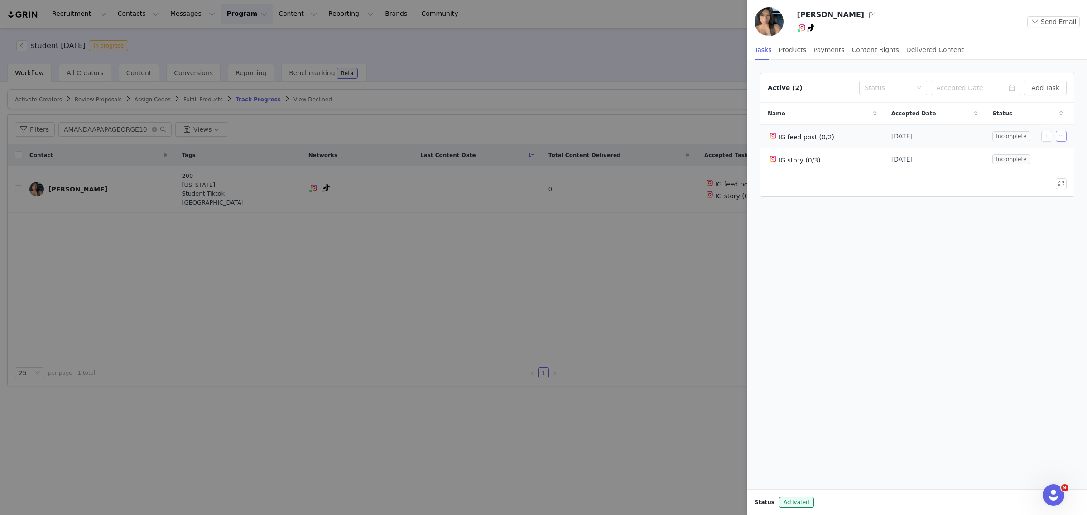
click at [1060, 136] on button "button" at bounding box center [1060, 136] width 11 height 11
click at [1039, 166] on span "Delete Task" at bounding box center [1047, 168] width 37 height 10
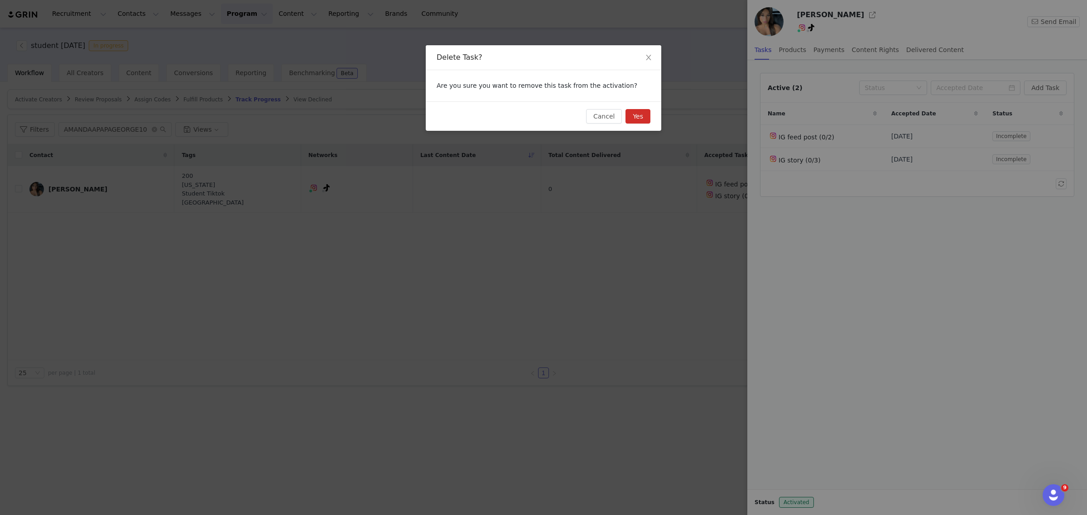
click at [635, 116] on button "Yes" at bounding box center [637, 116] width 25 height 14
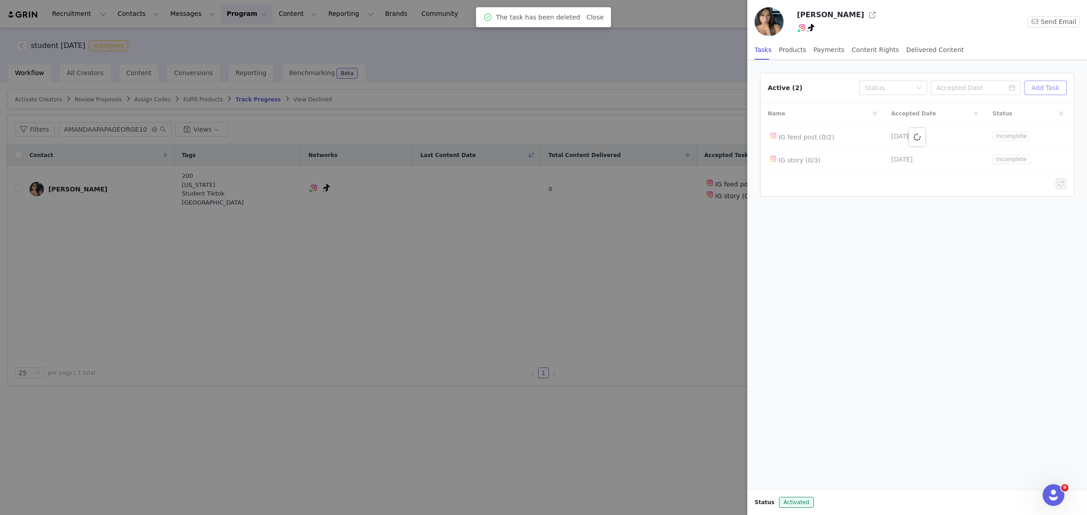
click at [1053, 86] on button "Add Task" at bounding box center [1045, 88] width 43 height 14
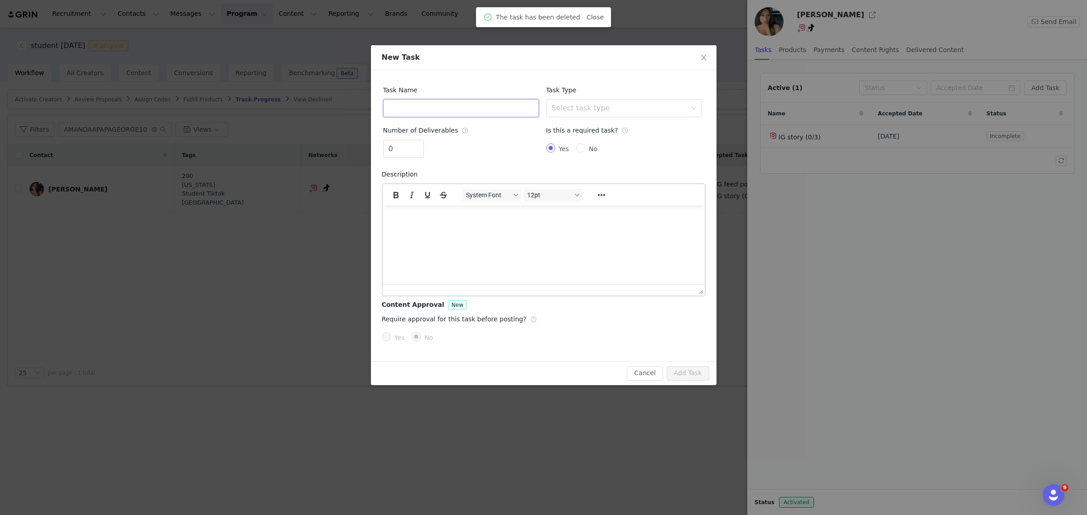
click at [451, 116] on input "text" at bounding box center [461, 108] width 156 height 18
type input "TikTok Video"
click at [420, 142] on span "Increase Value" at bounding box center [419, 145] width 10 height 10
type input "2"
click at [420, 142] on span "Increase Value" at bounding box center [419, 145] width 10 height 10
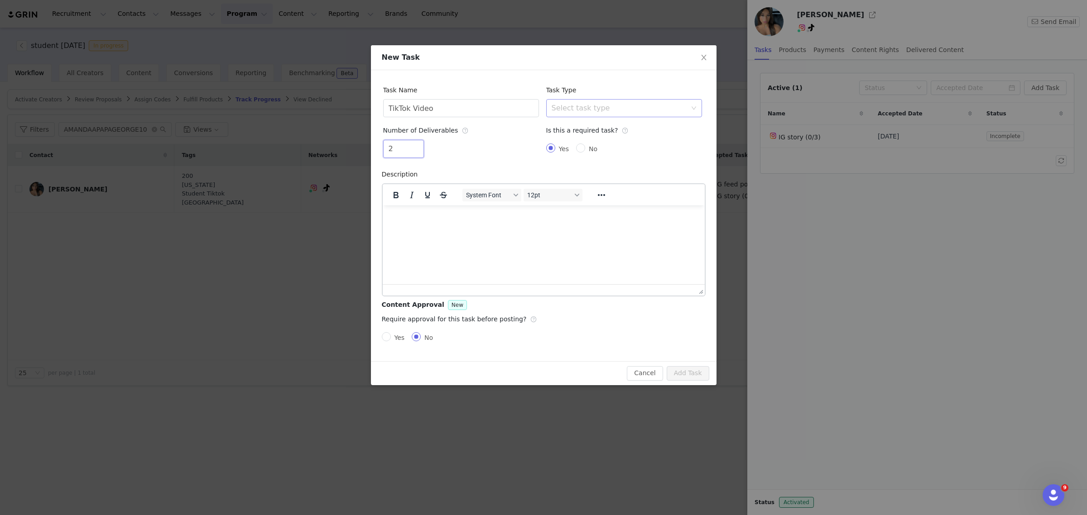
click at [612, 105] on div "Select task type" at bounding box center [618, 108] width 135 height 9
click at [573, 189] on li "TikTok Video" at bounding box center [624, 186] width 156 height 14
click at [691, 369] on button "Add Task" at bounding box center [687, 373] width 43 height 14
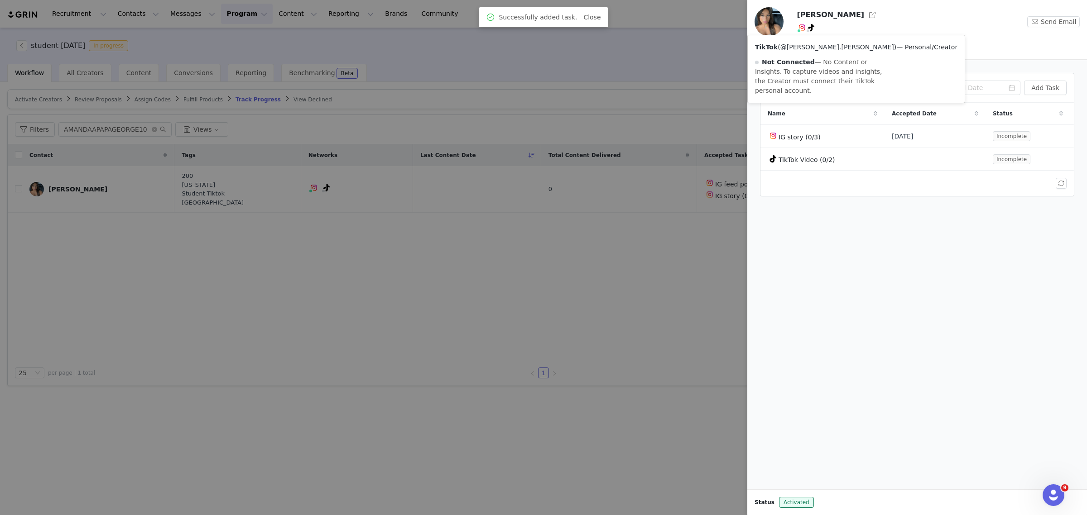
click at [806, 49] on link "@amanda.papageorge" at bounding box center [837, 46] width 114 height 7
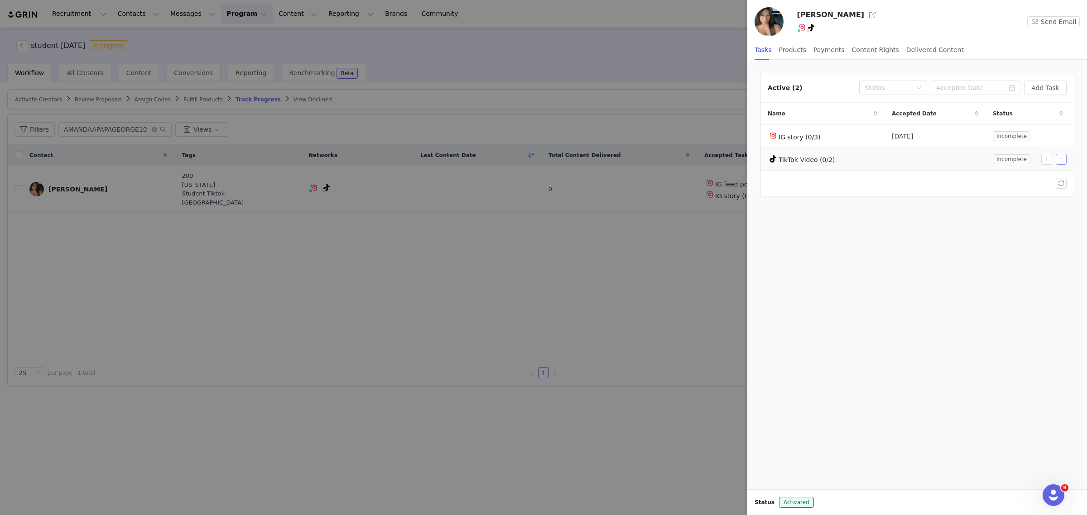
click at [1060, 162] on button "button" at bounding box center [1060, 159] width 11 height 11
click at [862, 175] on div at bounding box center [916, 183] width 313 height 25
click at [1044, 161] on button "button" at bounding box center [1046, 159] width 11 height 11
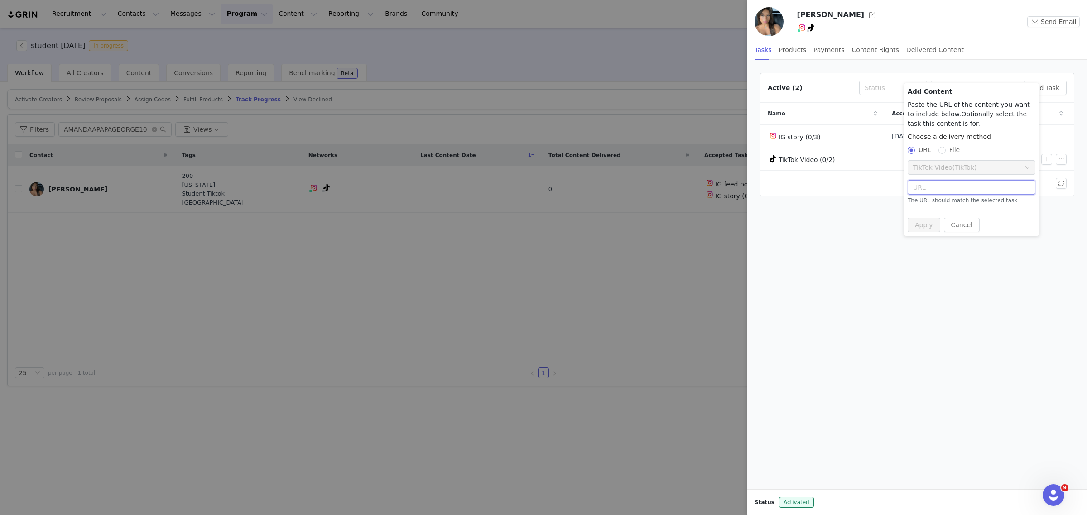
paste input "https://www.tiktok.com/@amanda.papageorge/video/7535964570276482335"
type input "https://www.tiktok.com/@amanda.papageorge/video/7535964570276482335"
click at [919, 220] on button "Apply" at bounding box center [923, 220] width 33 height 14
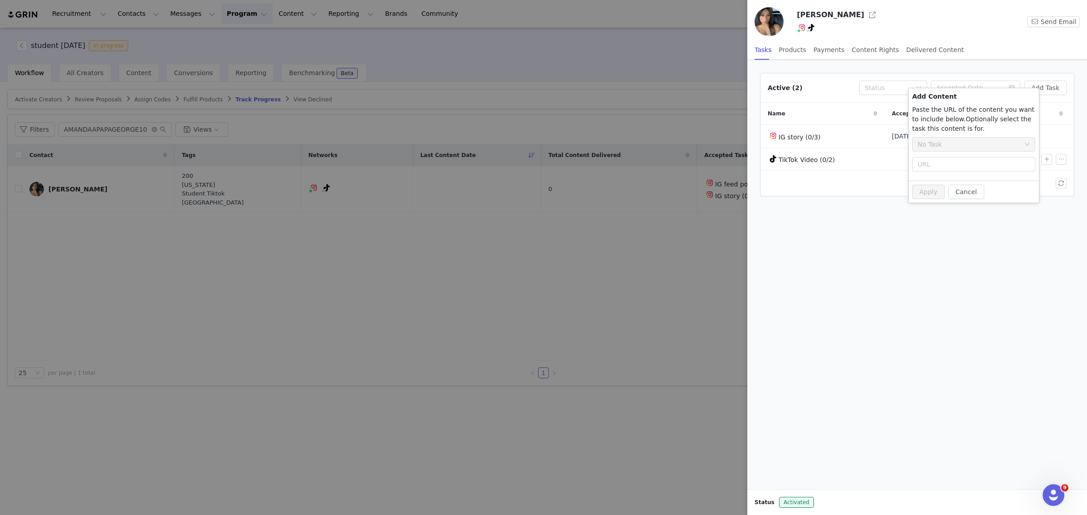
radio input "true"
click at [225, 63] on div at bounding box center [543, 257] width 1087 height 515
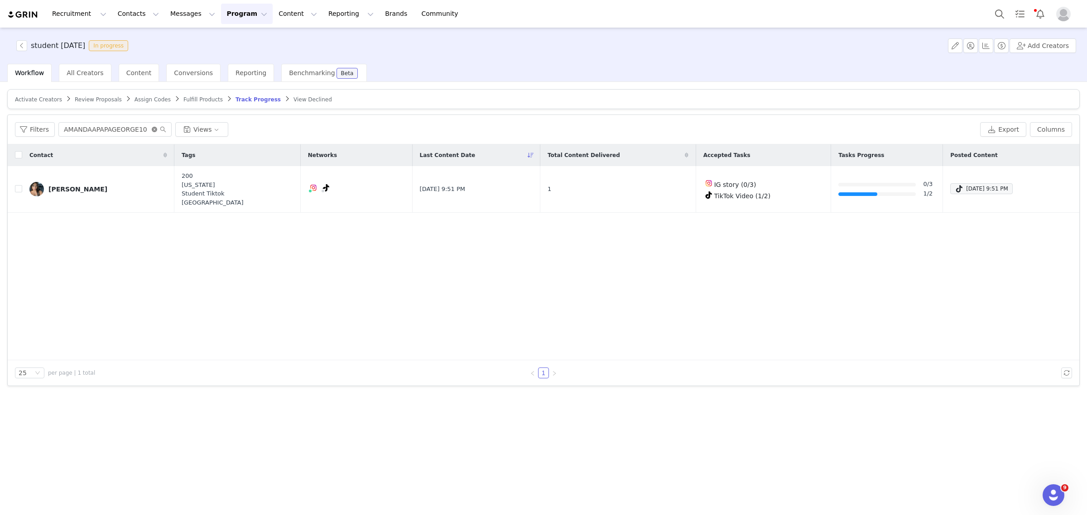
click at [152, 130] on icon "icon: close-circle" at bounding box center [154, 129] width 5 height 5
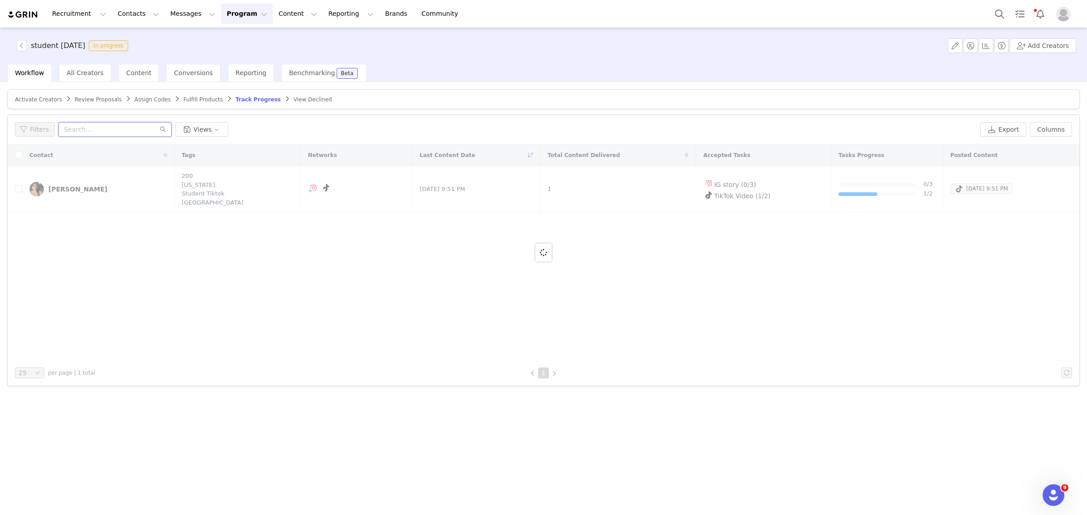
paste input "STELLARAESTEINER10"
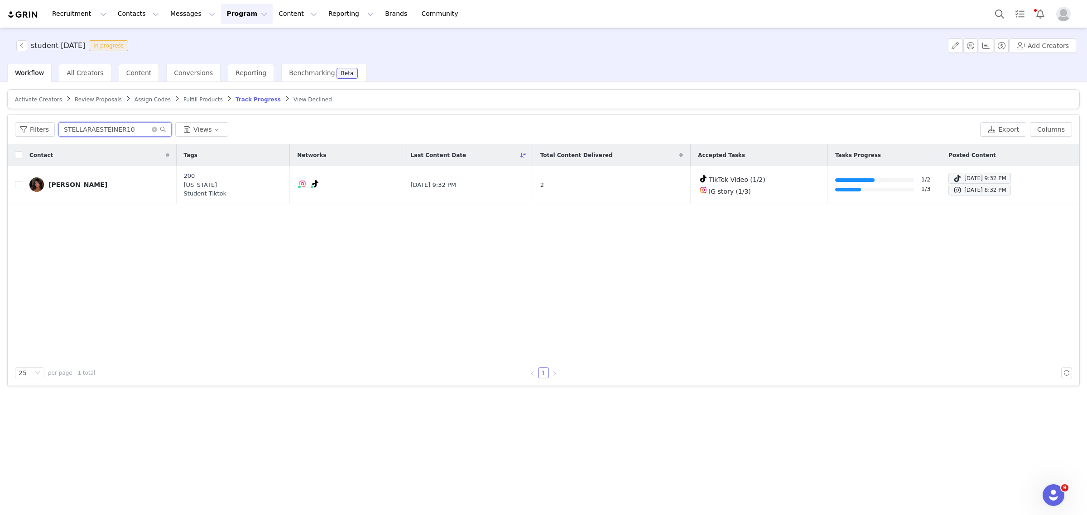
type input "STELLARAESTEINER10"
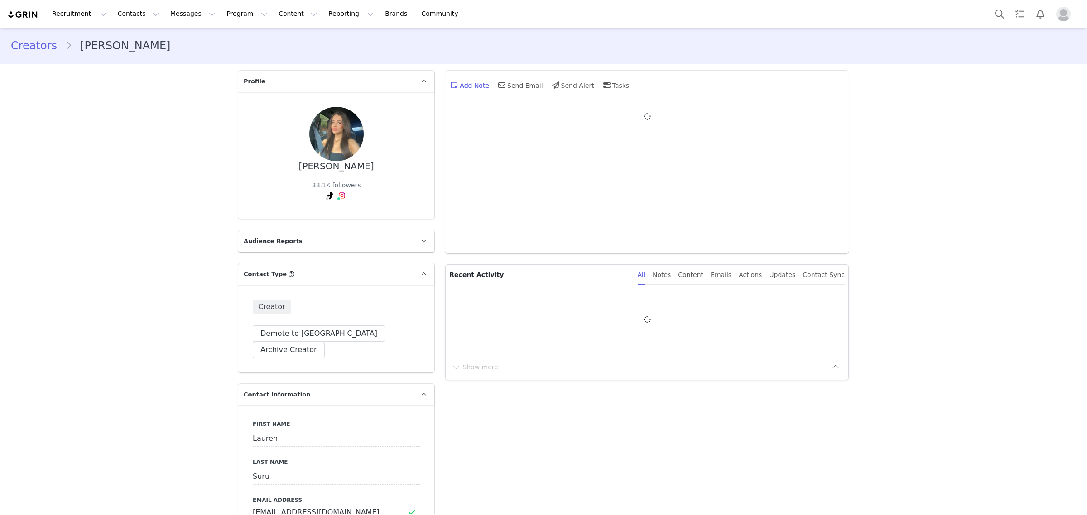
type input "+1 ([GEOGRAPHIC_DATA])"
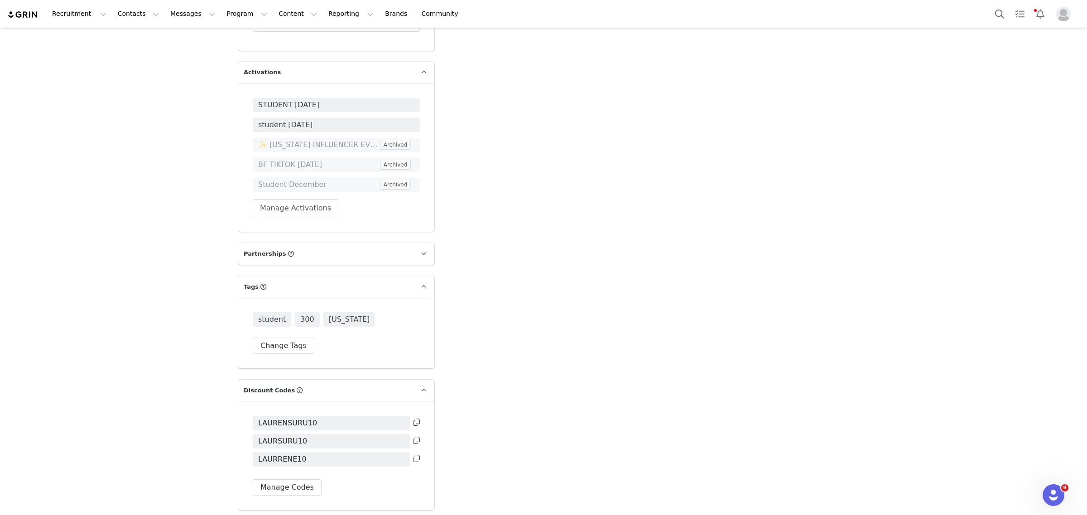
scroll to position [1615, 0]
click at [313, 122] on span "student [DATE]" at bounding box center [336, 127] width 156 height 11
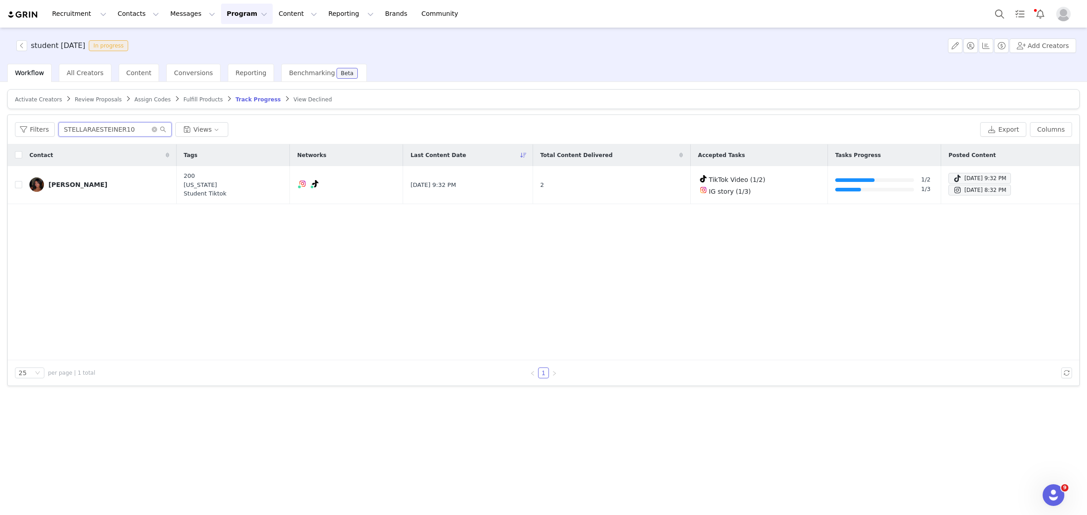
click at [148, 127] on input "STELLARAESTEINER10" at bounding box center [114, 129] width 113 height 14
click at [152, 127] on icon "icon: close-circle" at bounding box center [154, 129] width 5 height 5
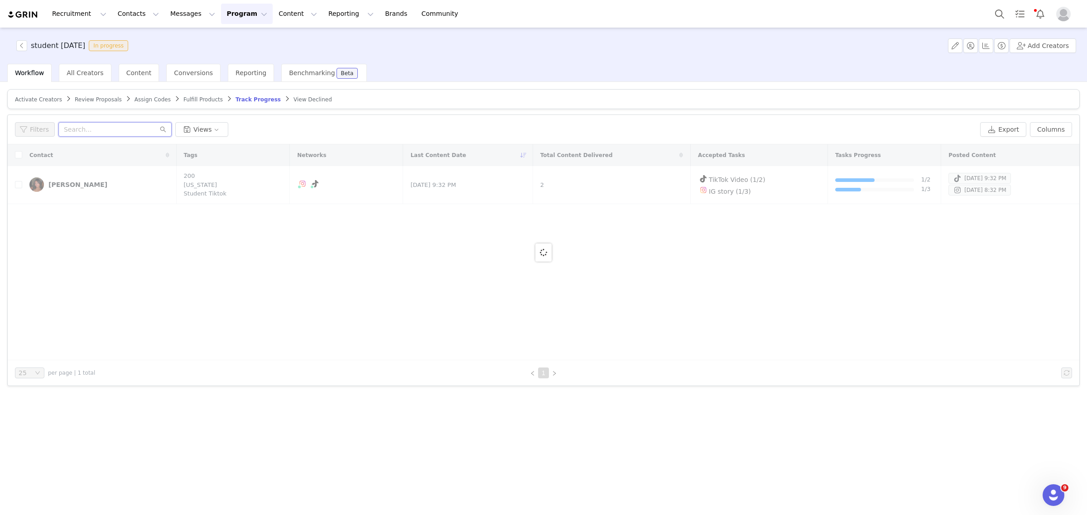
paste input "laurensuru@gmail.com"
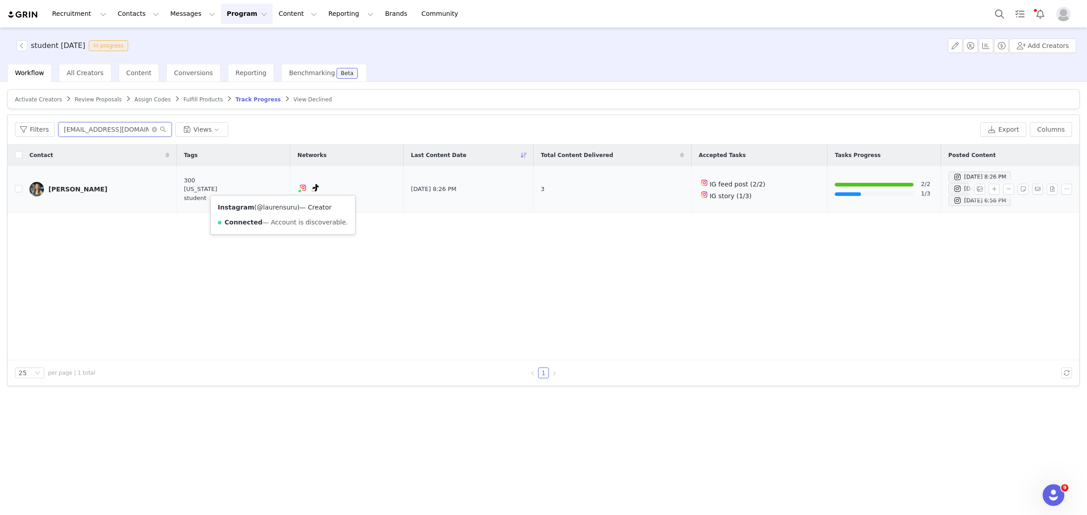
type input "laurensuru@gmail.com"
click at [269, 206] on link "@laurensuru" at bounding box center [277, 207] width 40 height 7
click at [275, 211] on link "@laurensuru" at bounding box center [277, 207] width 40 height 7
click at [92, 129] on input "laurensuru@gmail.com" at bounding box center [114, 129] width 113 height 14
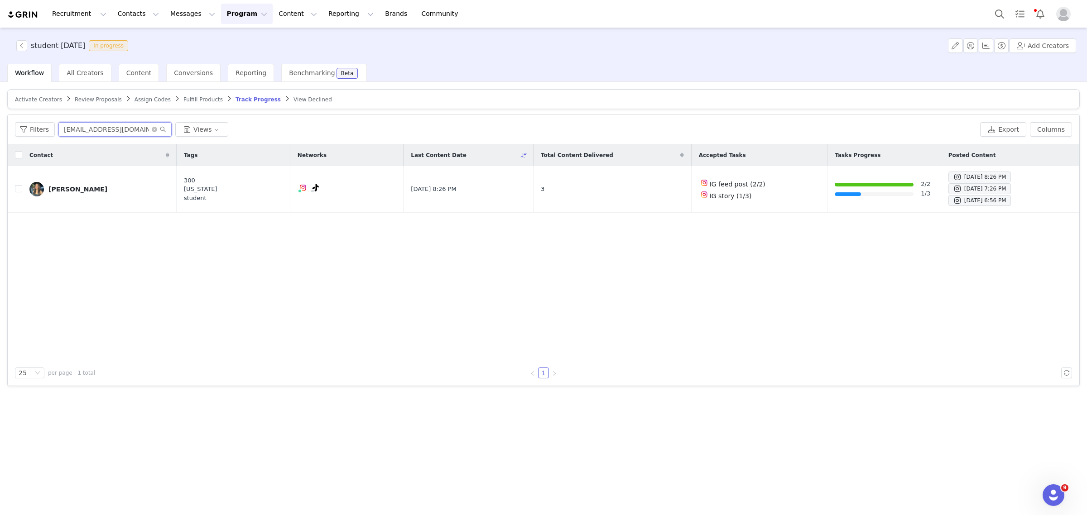
click at [93, 130] on input "laurensuru@gmail.com" at bounding box center [114, 129] width 113 height 14
click at [953, 185] on span at bounding box center [957, 188] width 9 height 11
click at [1012, 186] on button "button" at bounding box center [1008, 189] width 11 height 11
click at [925, 229] on div "Aug 8, 2025 7:26 PM" at bounding box center [929, 229] width 53 height 11
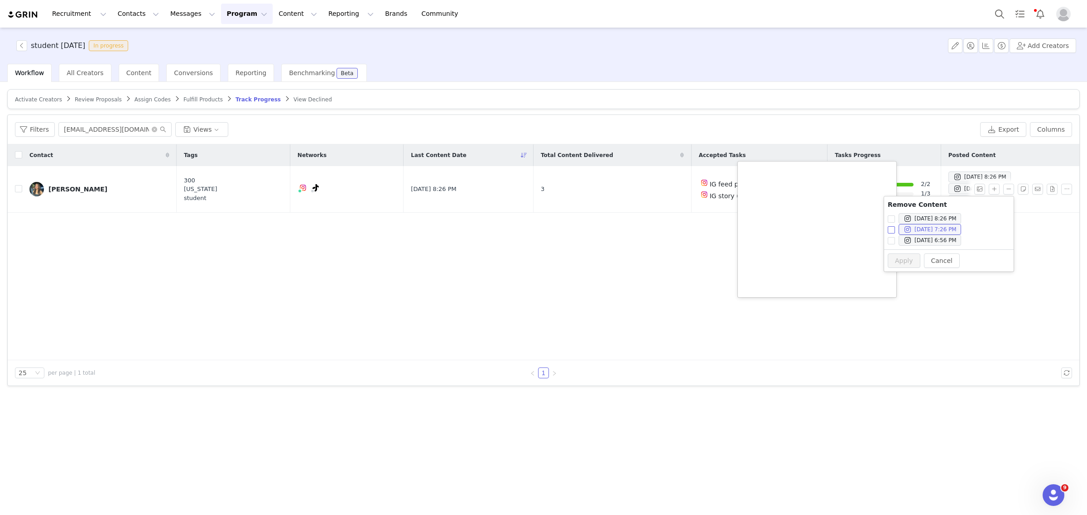
click at [892, 229] on input "Aug 8, 2025 7:26 PM" at bounding box center [890, 229] width 7 height 7
click at [895, 261] on button "Apply" at bounding box center [903, 261] width 33 height 14
checkbox input "false"
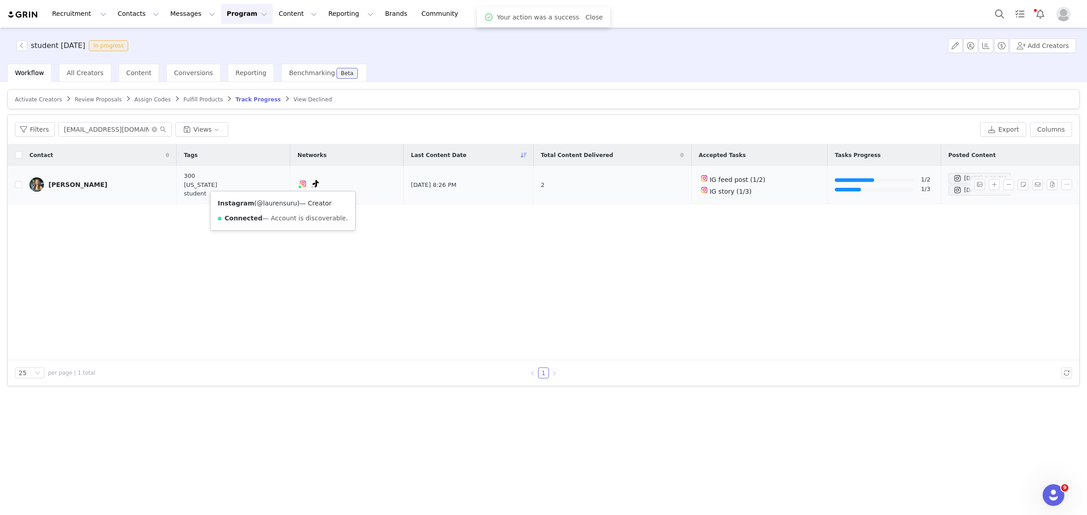
click at [274, 200] on link "@laurensuru" at bounding box center [277, 203] width 40 height 7
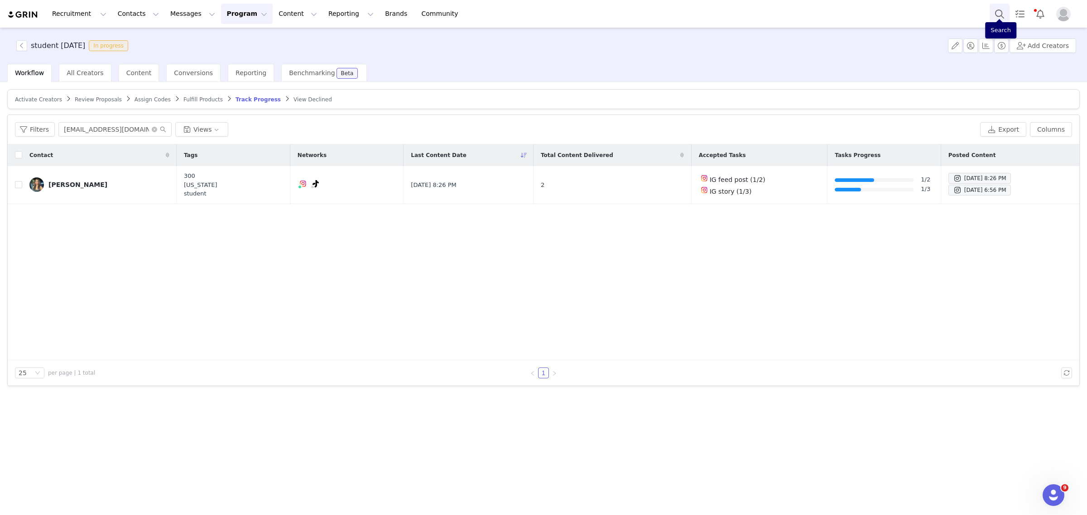
click at [995, 14] on button "Search" at bounding box center [999, 14] width 20 height 20
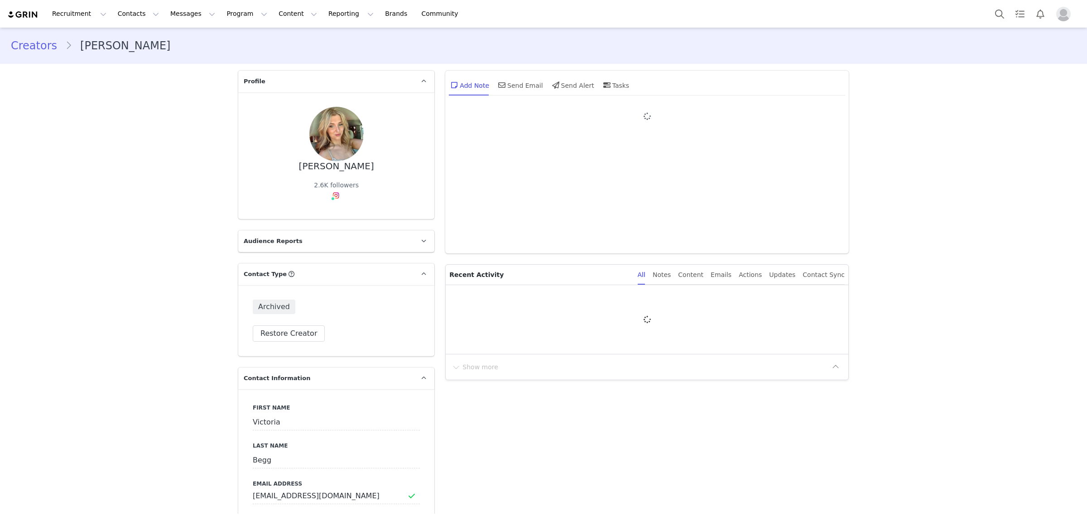
type input "+1 ([GEOGRAPHIC_DATA])"
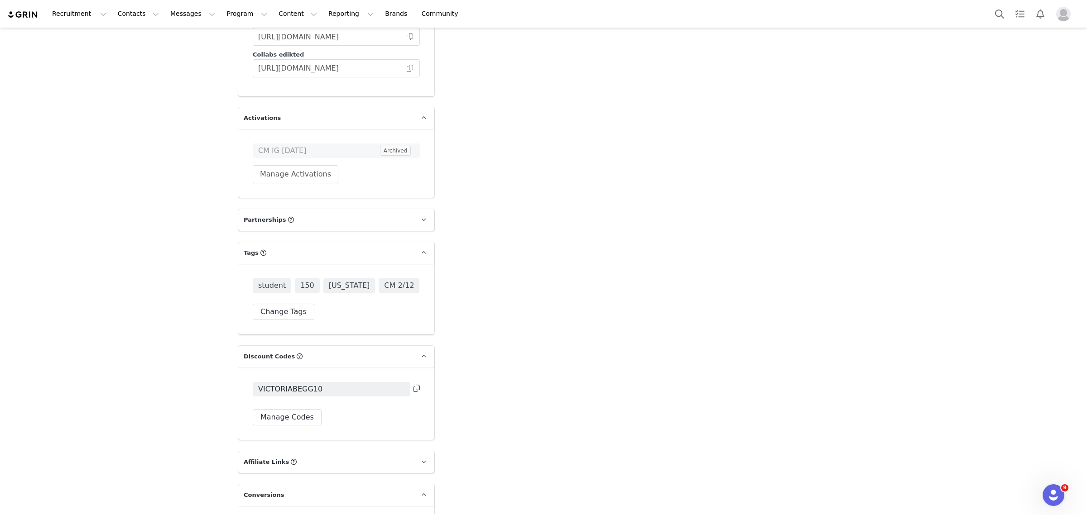
scroll to position [1612, 0]
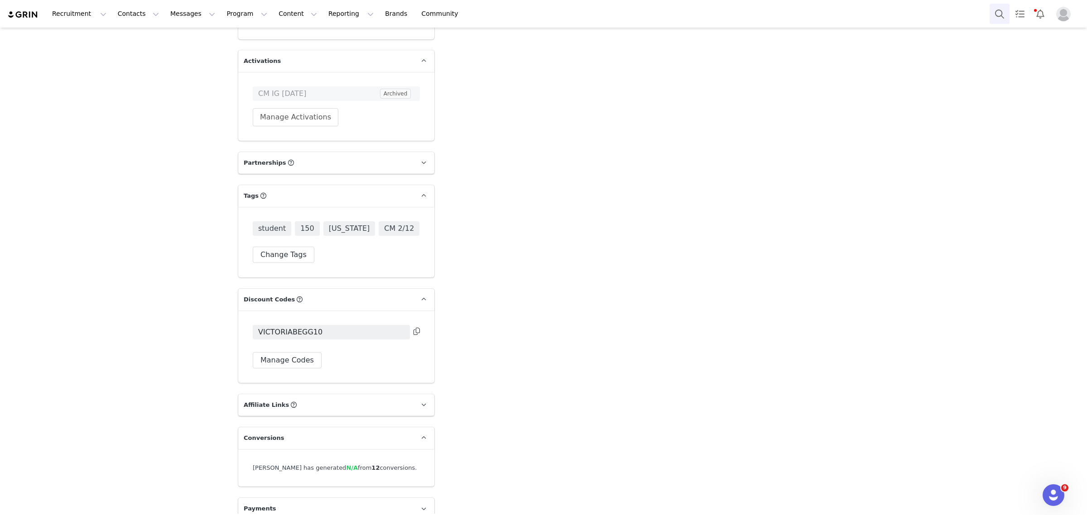
click at [991, 14] on button "Search" at bounding box center [999, 14] width 20 height 20
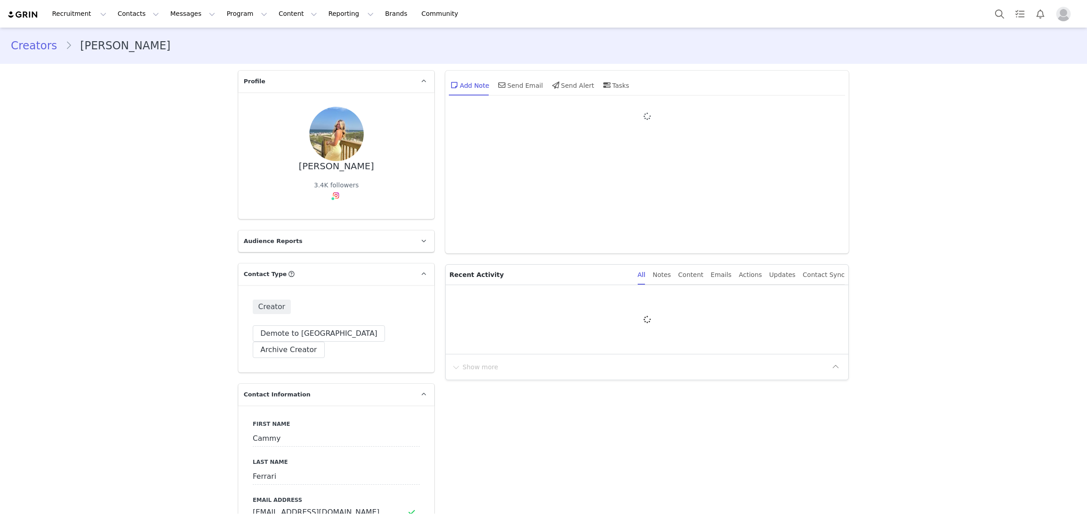
type input "+1 ([GEOGRAPHIC_DATA])"
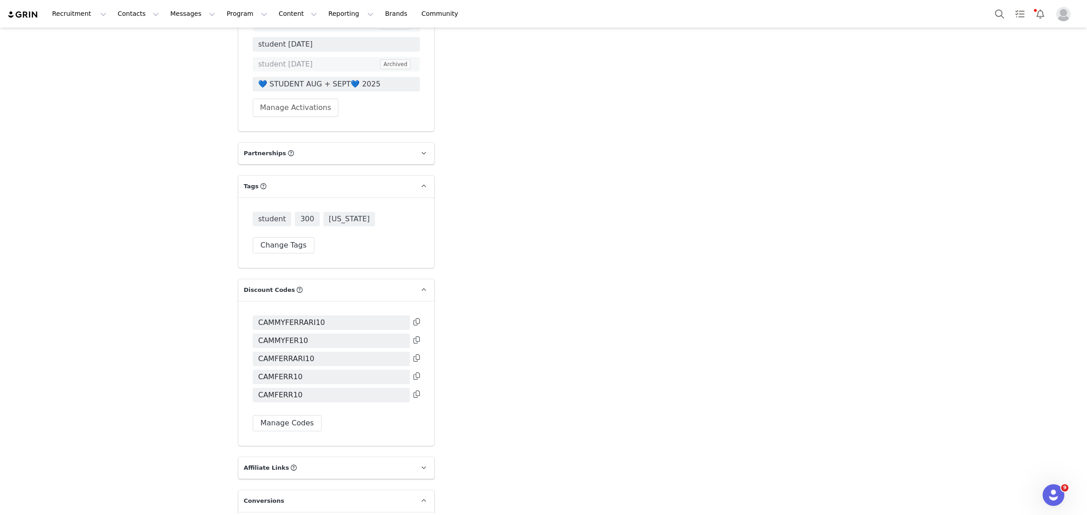
scroll to position [1585, 0]
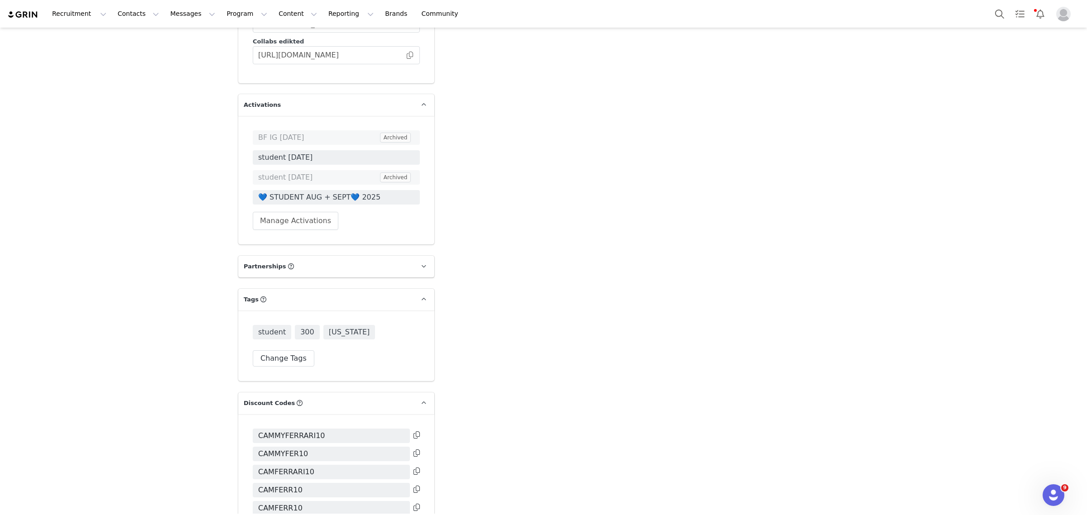
click at [328, 192] on span "💙 STUDENT AUG + SEPT💙 2025" at bounding box center [336, 197] width 156 height 11
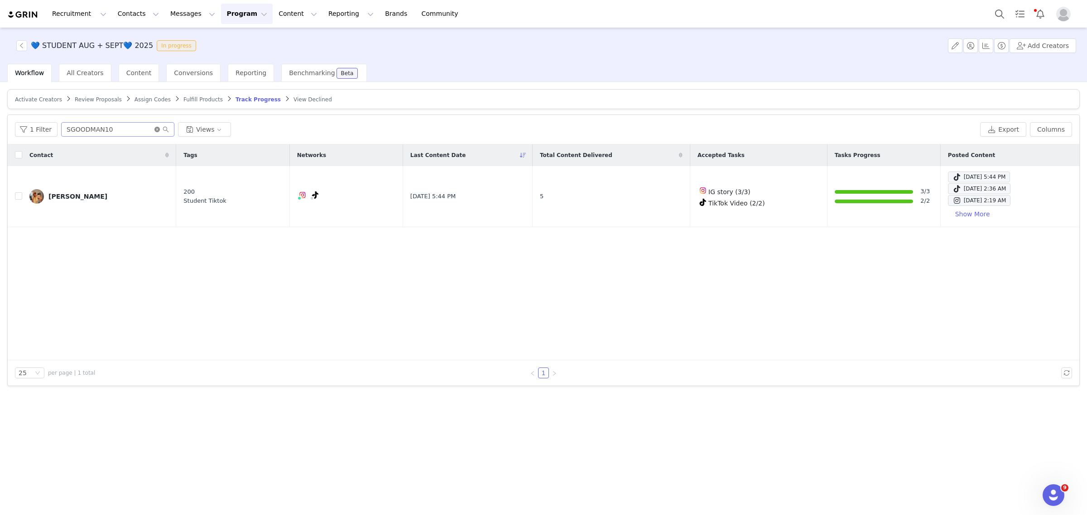
click at [154, 129] on icon "icon: close-circle" at bounding box center [156, 129] width 5 height 5
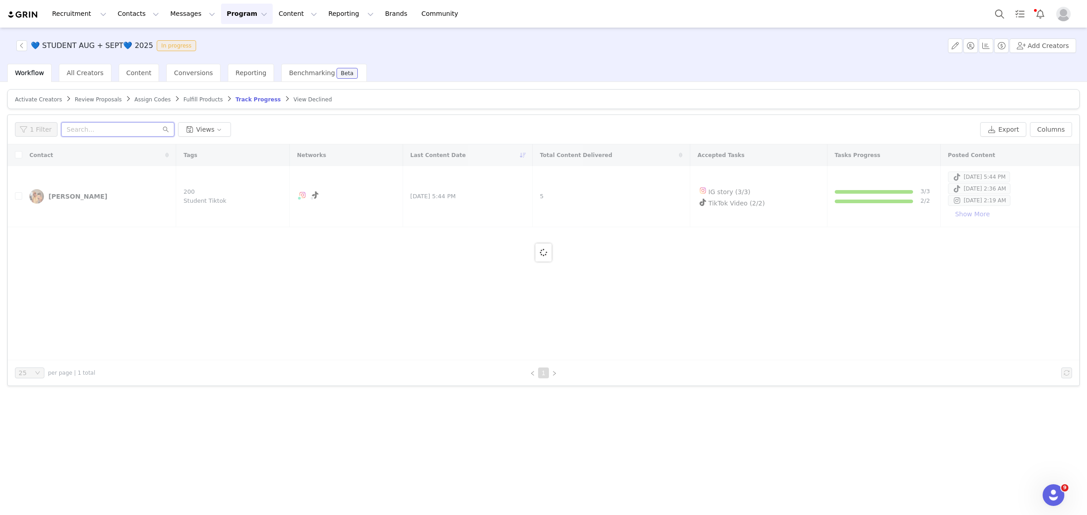
paste input "[URL][DOMAIN_NAME]"
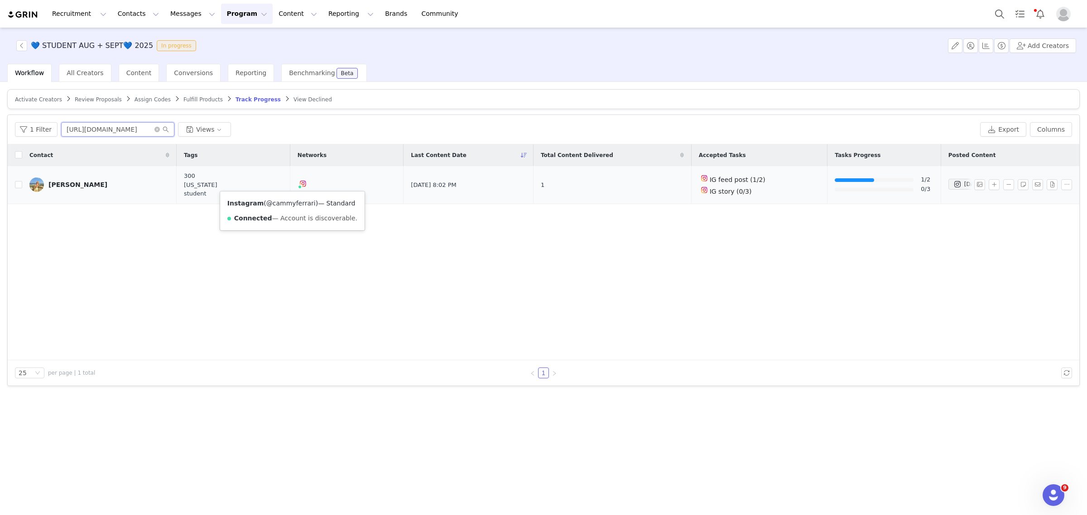
type input "[URL][DOMAIN_NAME]"
click at [286, 206] on link "@cammyferrari" at bounding box center [290, 203] width 49 height 7
click at [66, 183] on div "[PERSON_NAME]" at bounding box center [77, 184] width 59 height 7
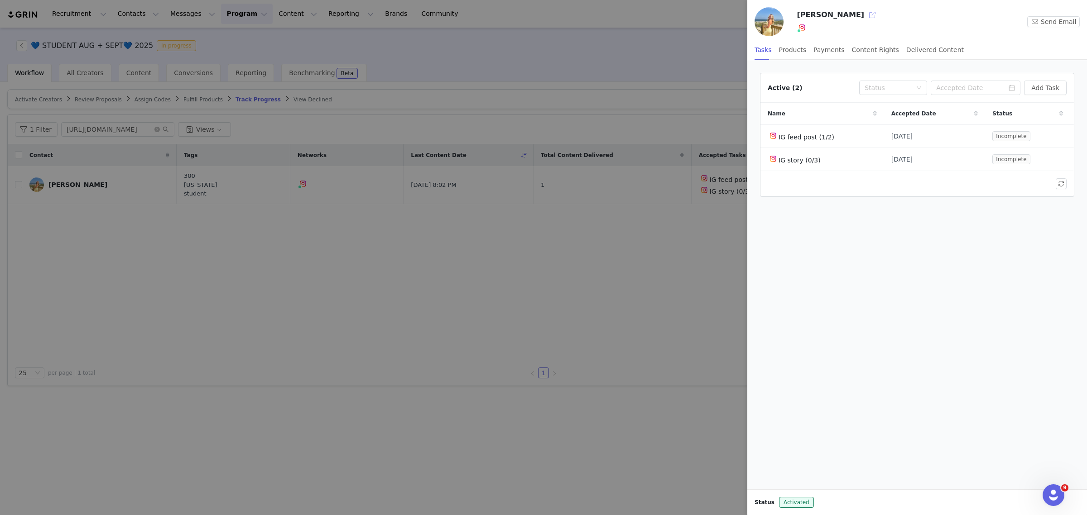
click at [865, 13] on button "button" at bounding box center [872, 15] width 14 height 14
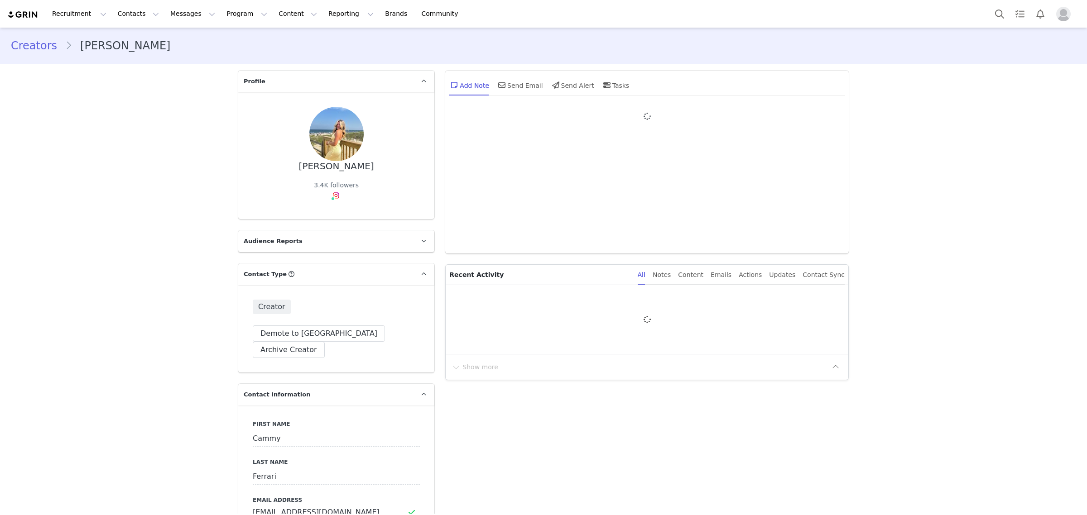
type input "+1 ([GEOGRAPHIC_DATA])"
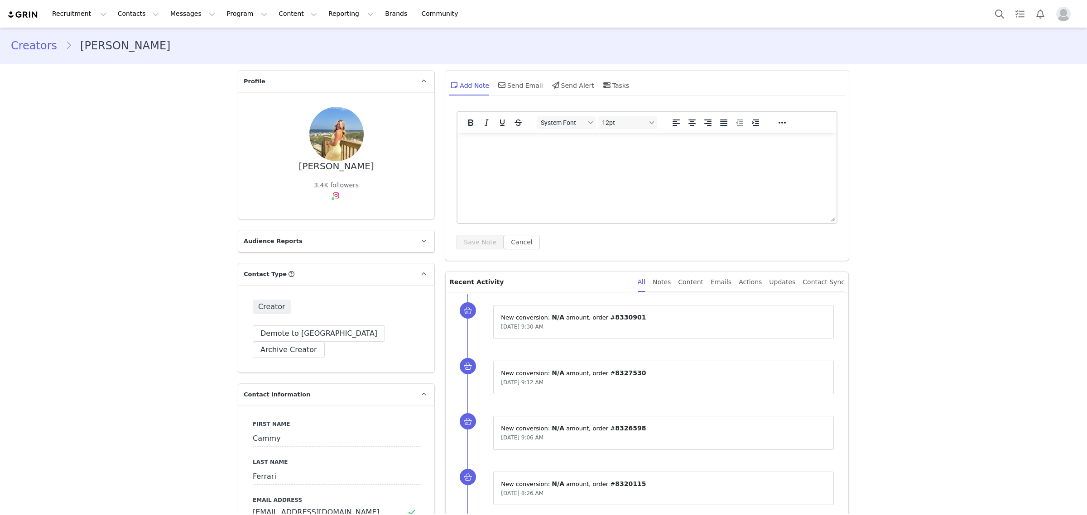
scroll to position [170, 0]
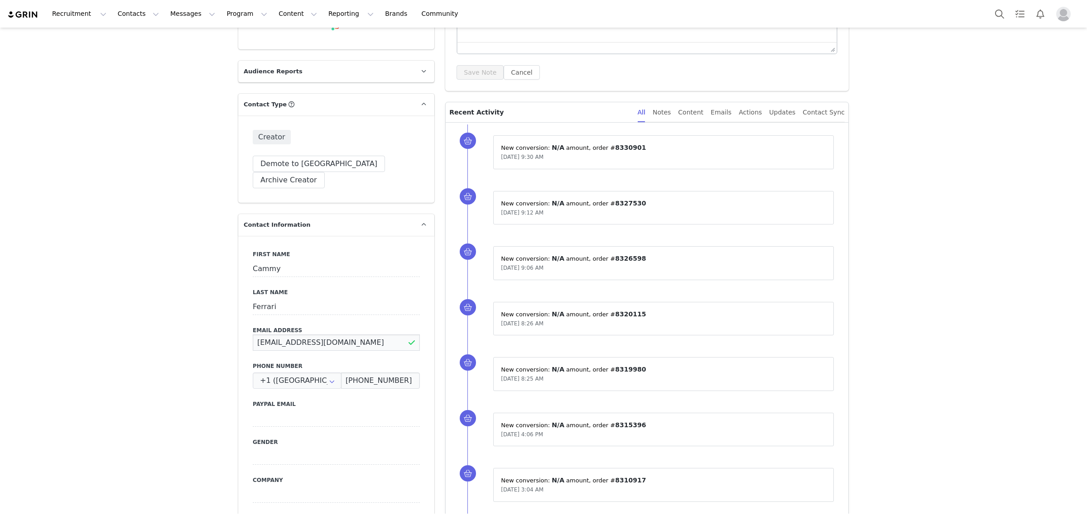
click at [306, 335] on input "[EMAIL_ADDRESS][DOMAIN_NAME]" at bounding box center [336, 343] width 167 height 16
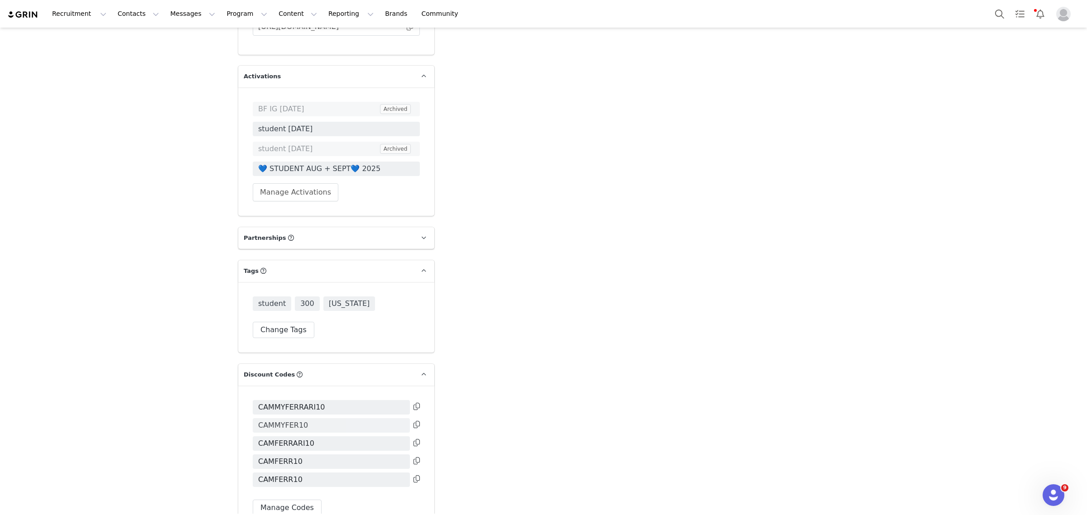
scroll to position [1744, 0]
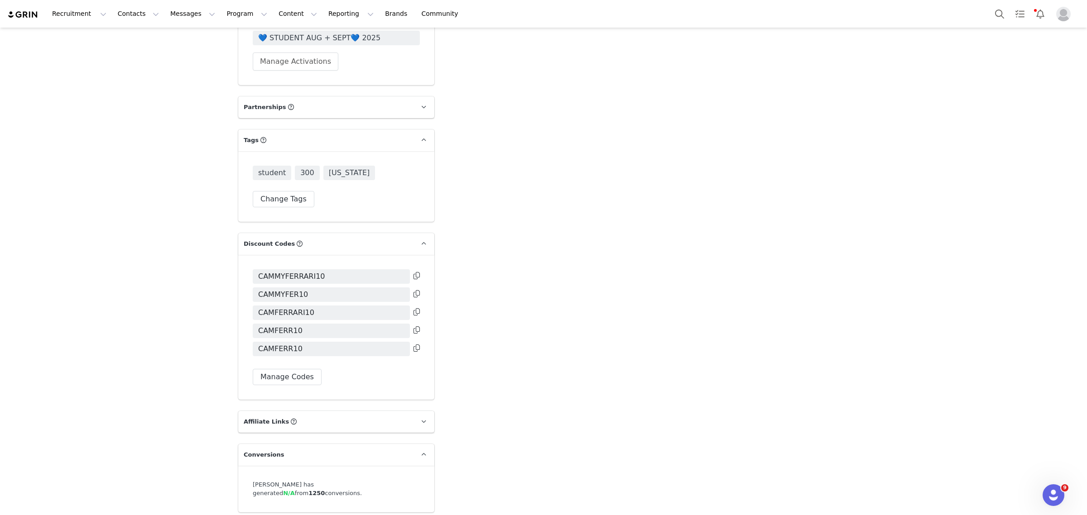
click at [413, 272] on icon at bounding box center [416, 275] width 6 height 7
